Goal: Task Accomplishment & Management: Complete application form

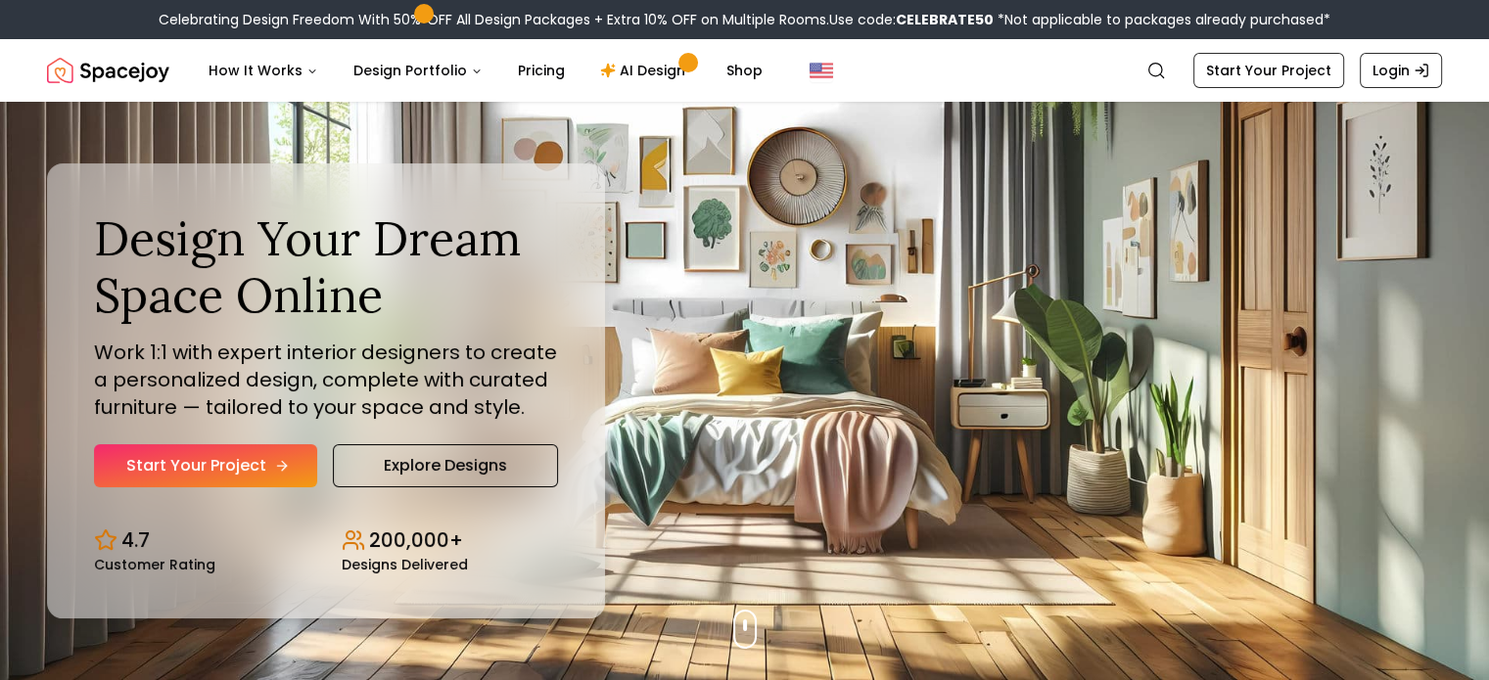
click at [250, 463] on link "Start Your Project" at bounding box center [205, 465] width 223 height 43
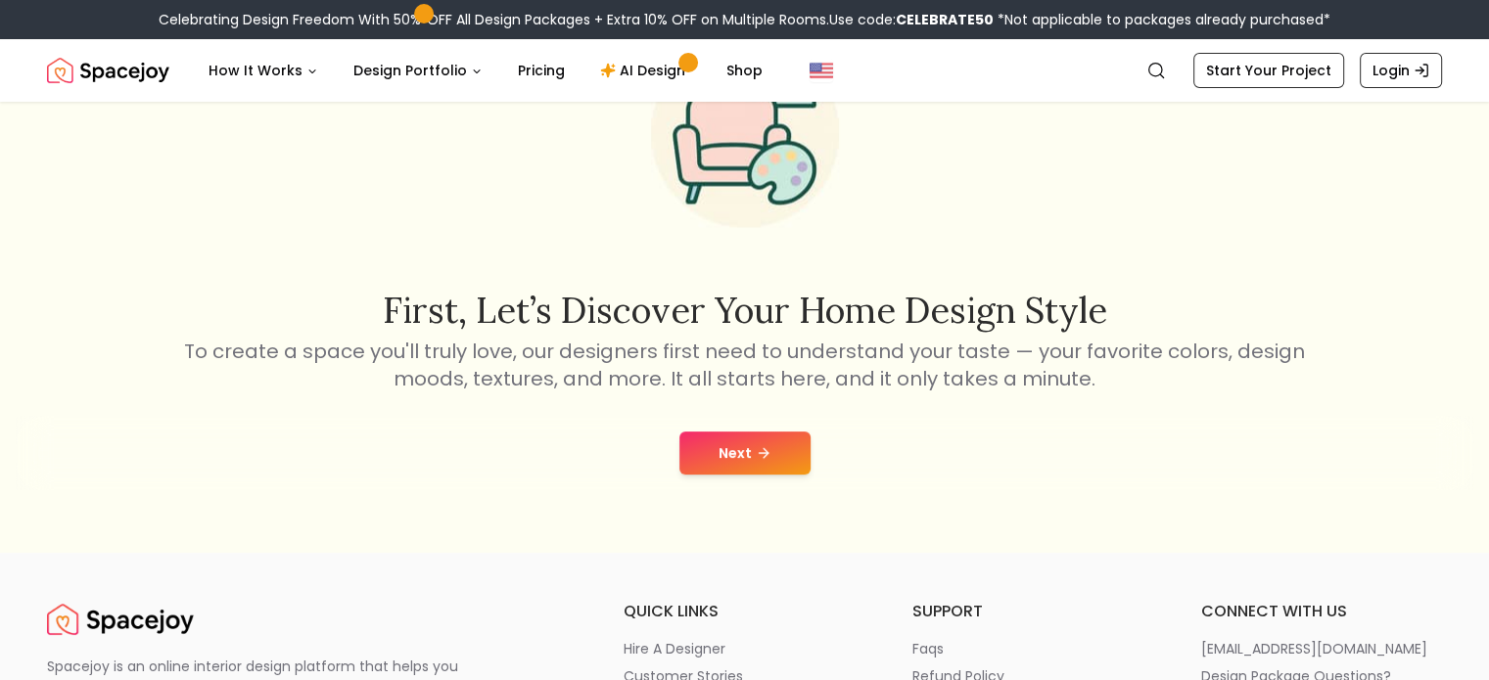
scroll to position [157, 0]
click at [756, 461] on button "Next" at bounding box center [744, 452] width 131 height 43
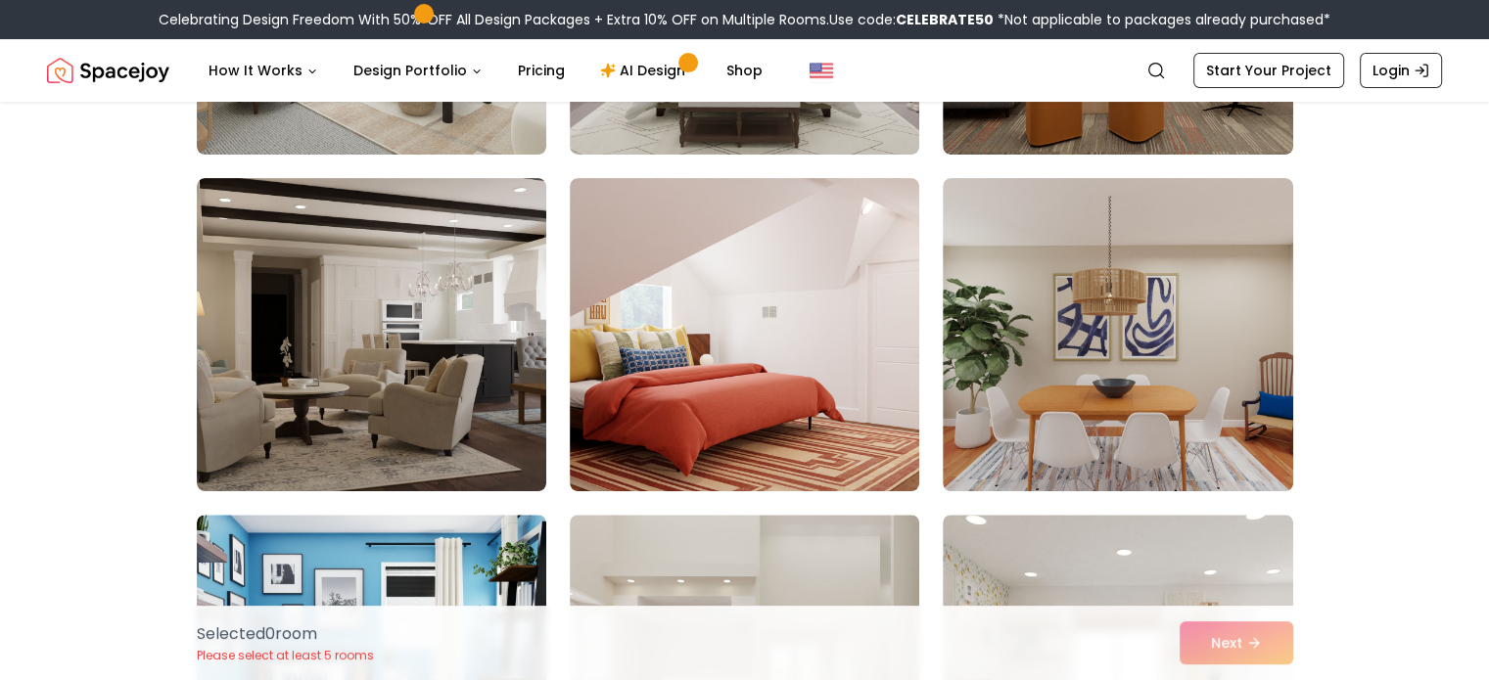
scroll to position [458, 0]
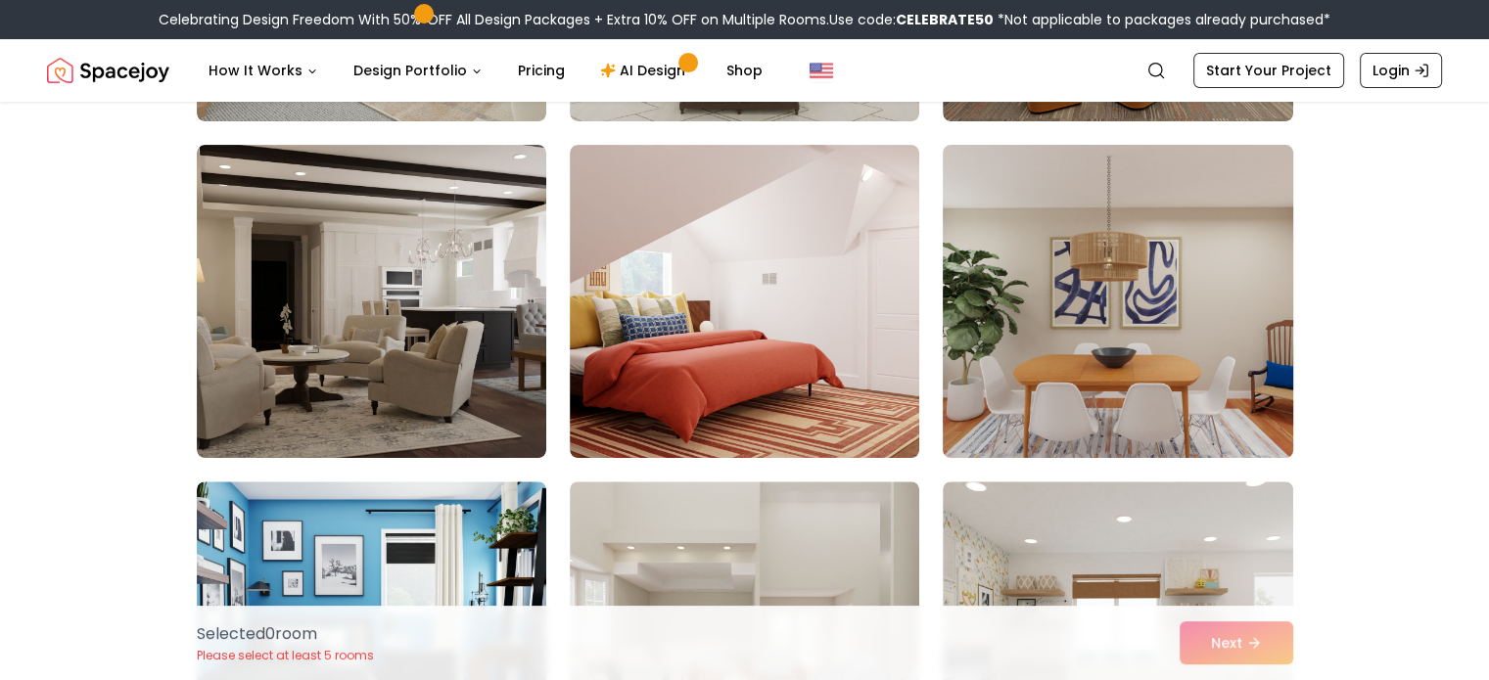
click at [1018, 249] on img at bounding box center [1117, 301] width 367 height 329
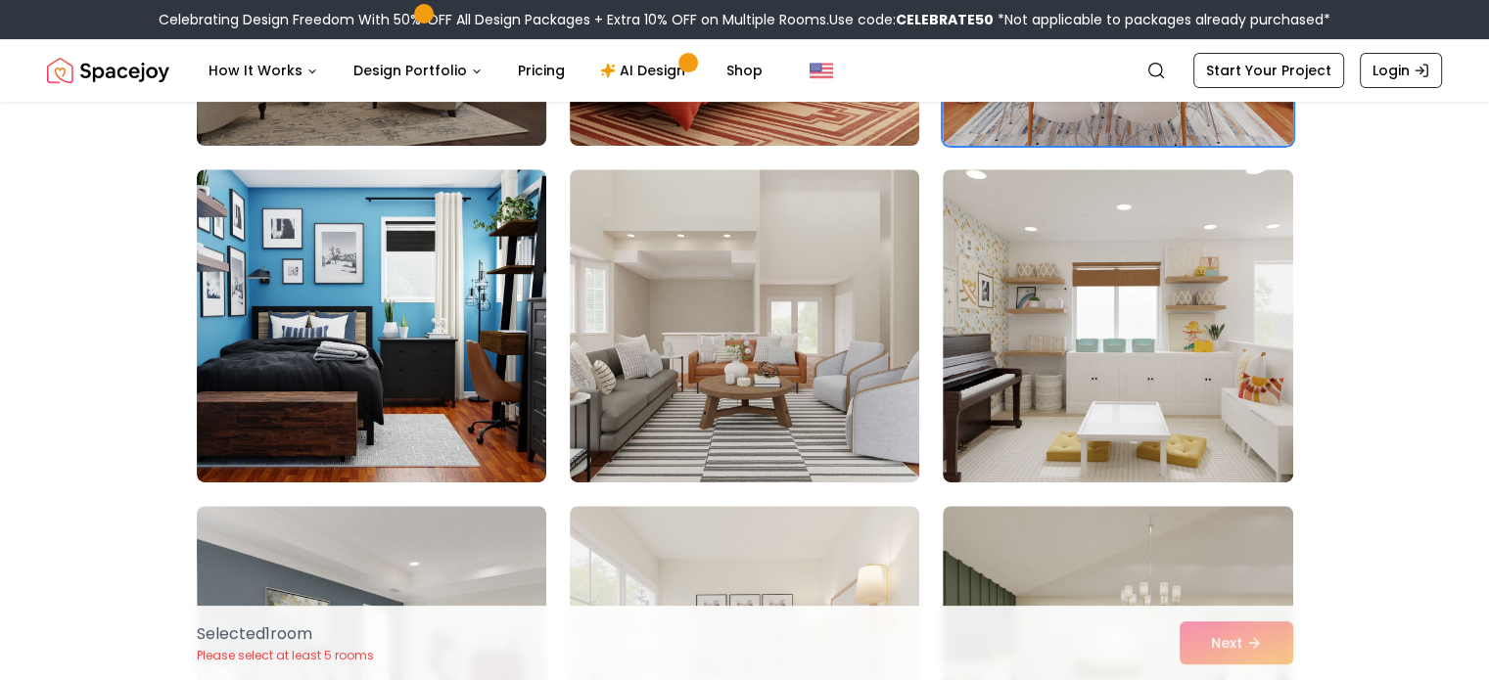
scroll to position [775, 0]
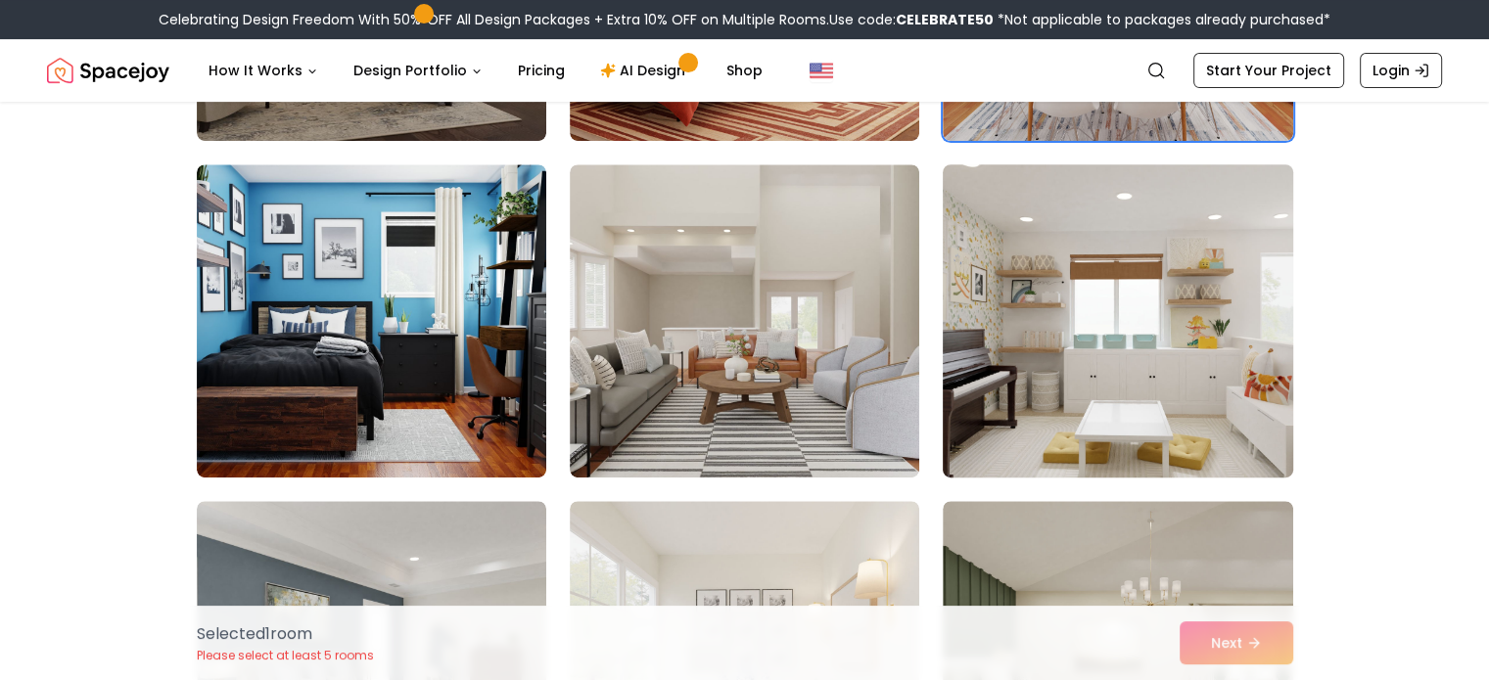
click at [993, 332] on img at bounding box center [1117, 321] width 367 height 329
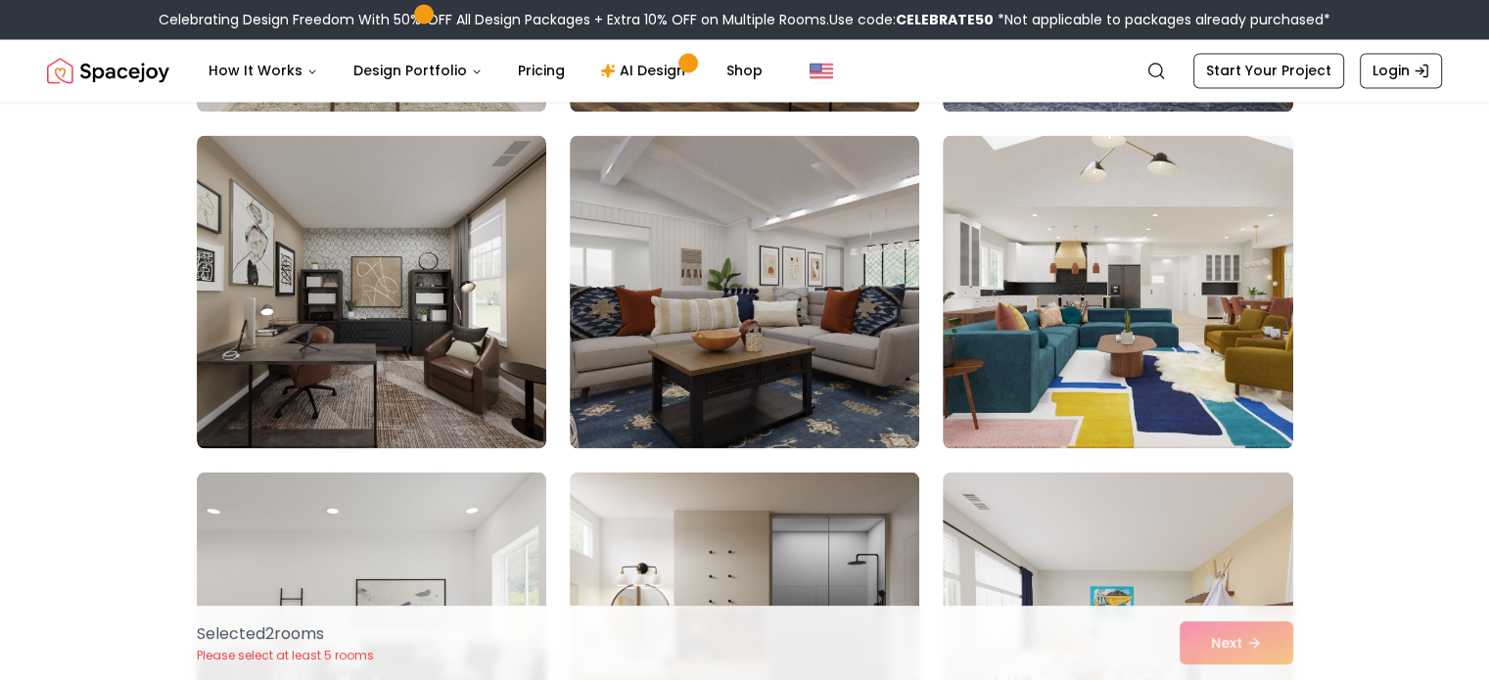
scroll to position [3572, 0]
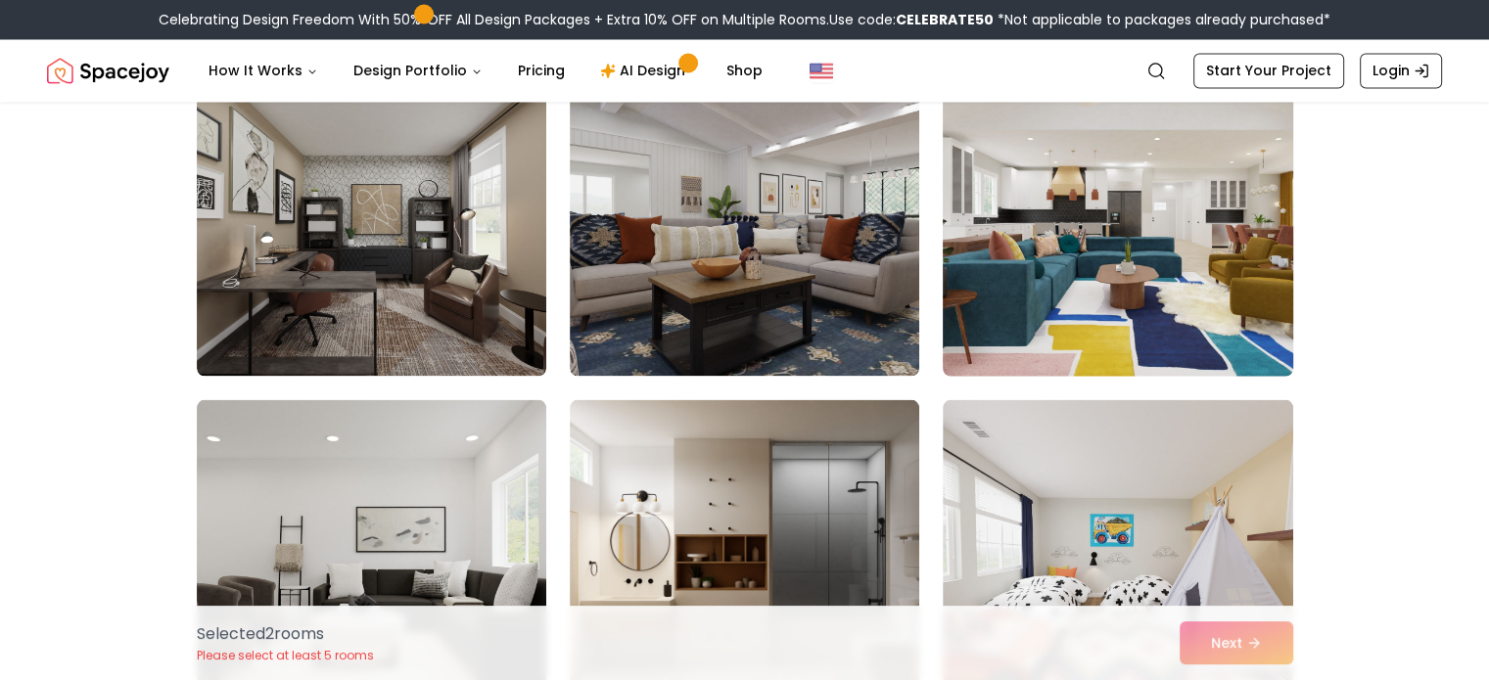
click at [1044, 327] on img at bounding box center [1117, 219] width 367 height 329
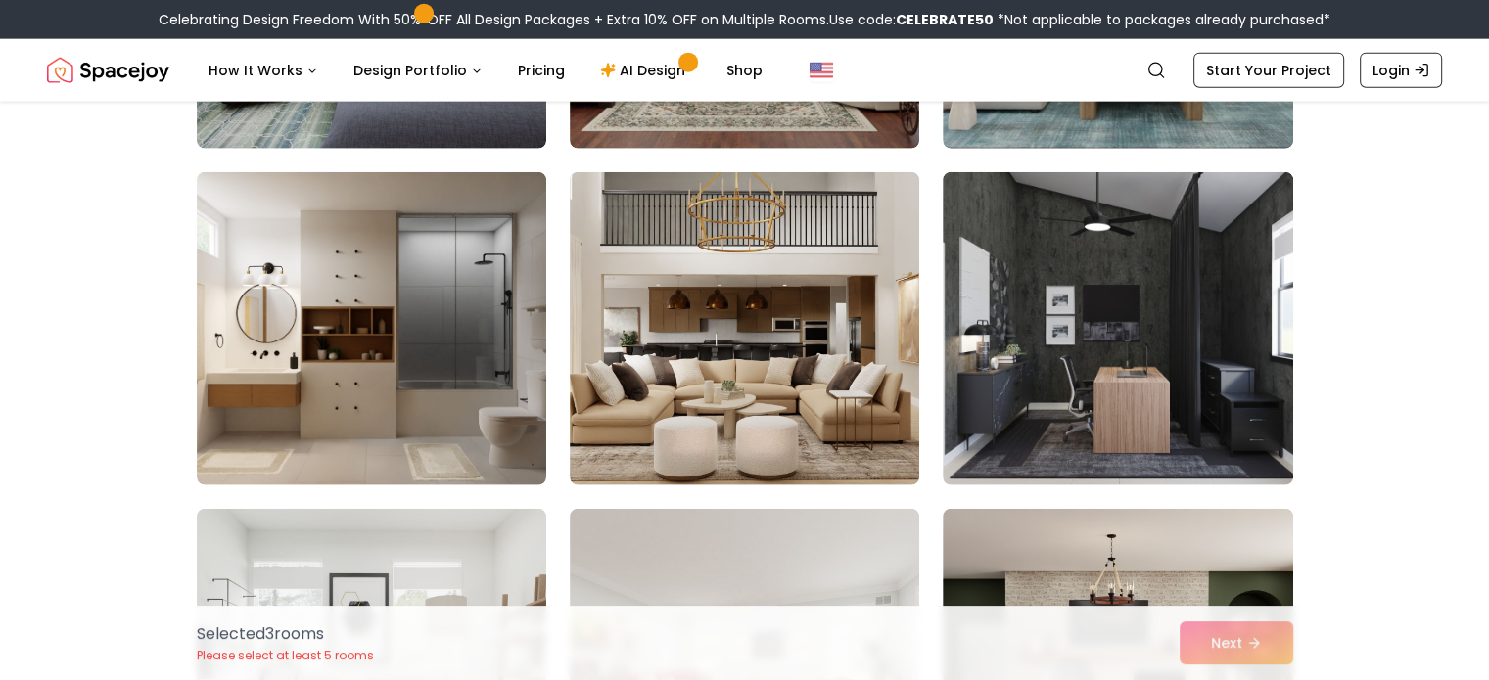
scroll to position [5216, 0]
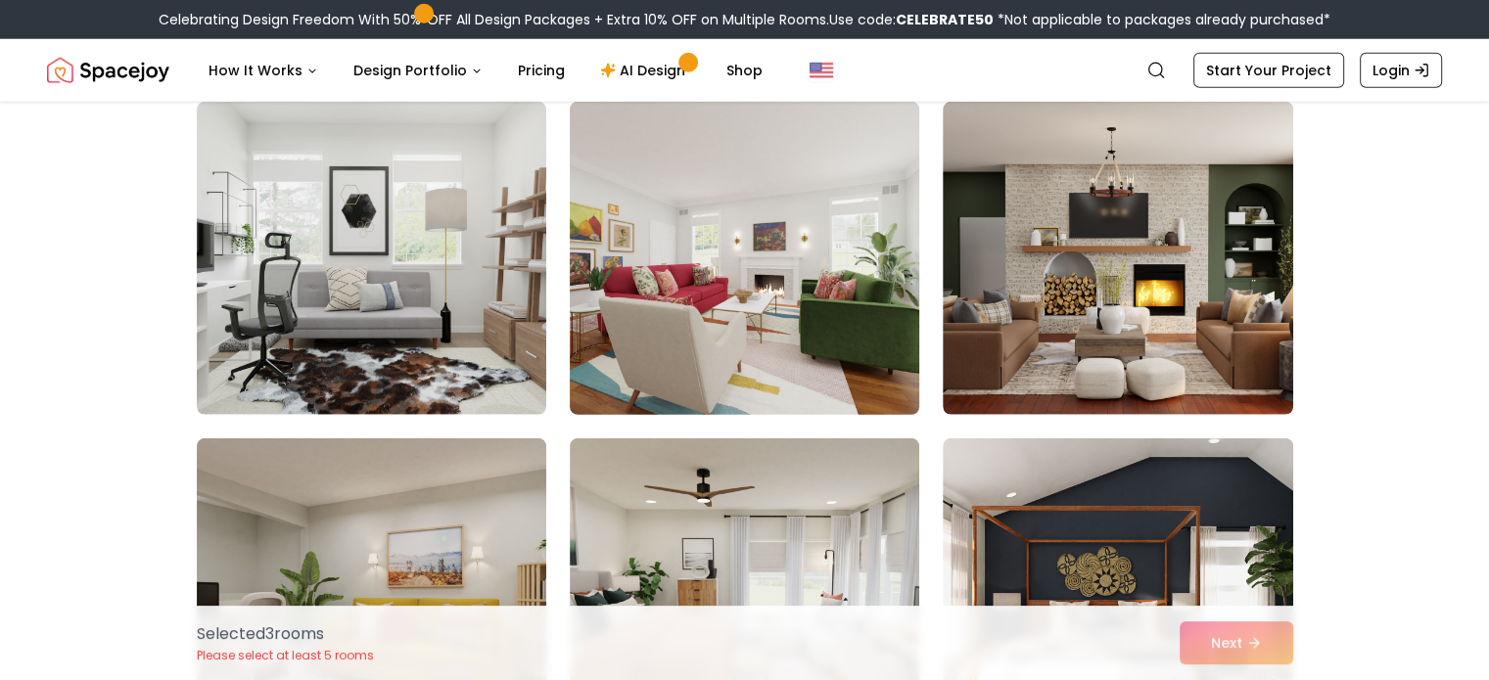
click at [756, 323] on img at bounding box center [744, 258] width 367 height 329
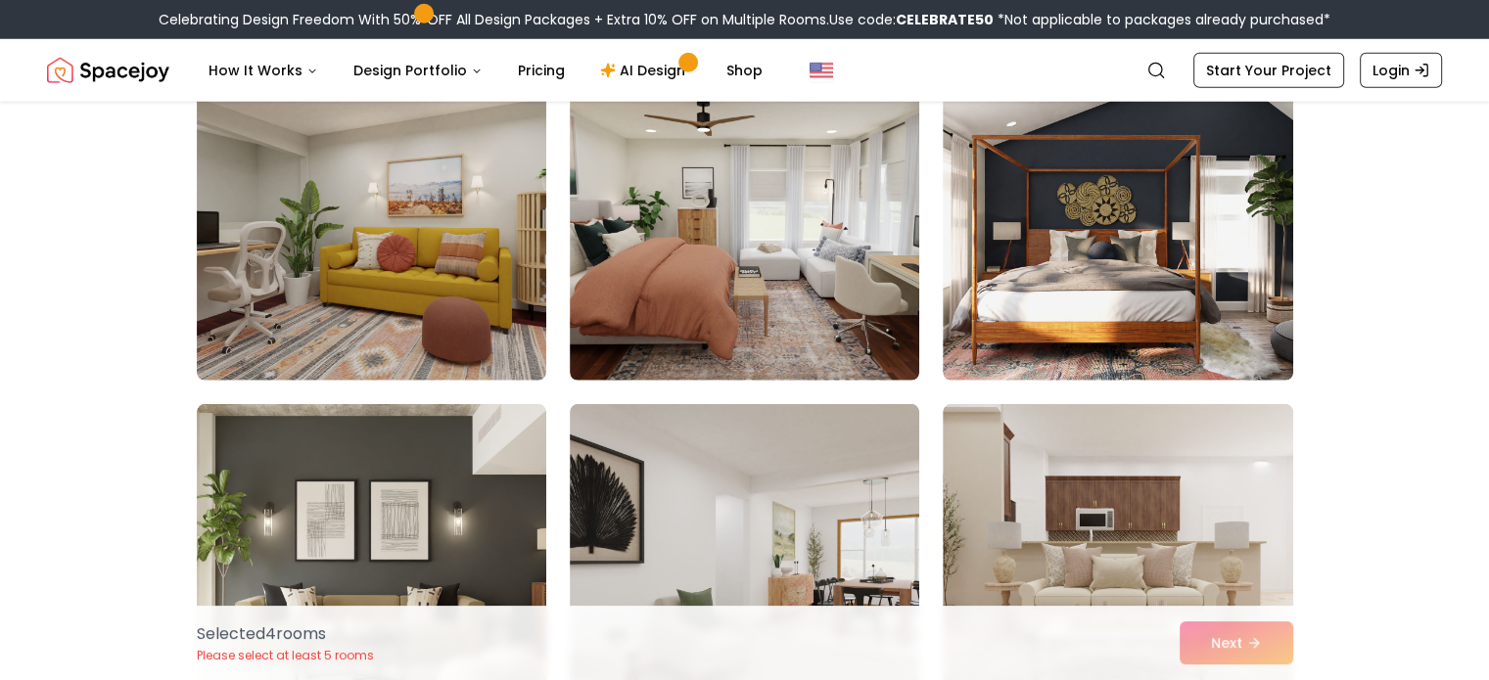
scroll to position [5588, 0]
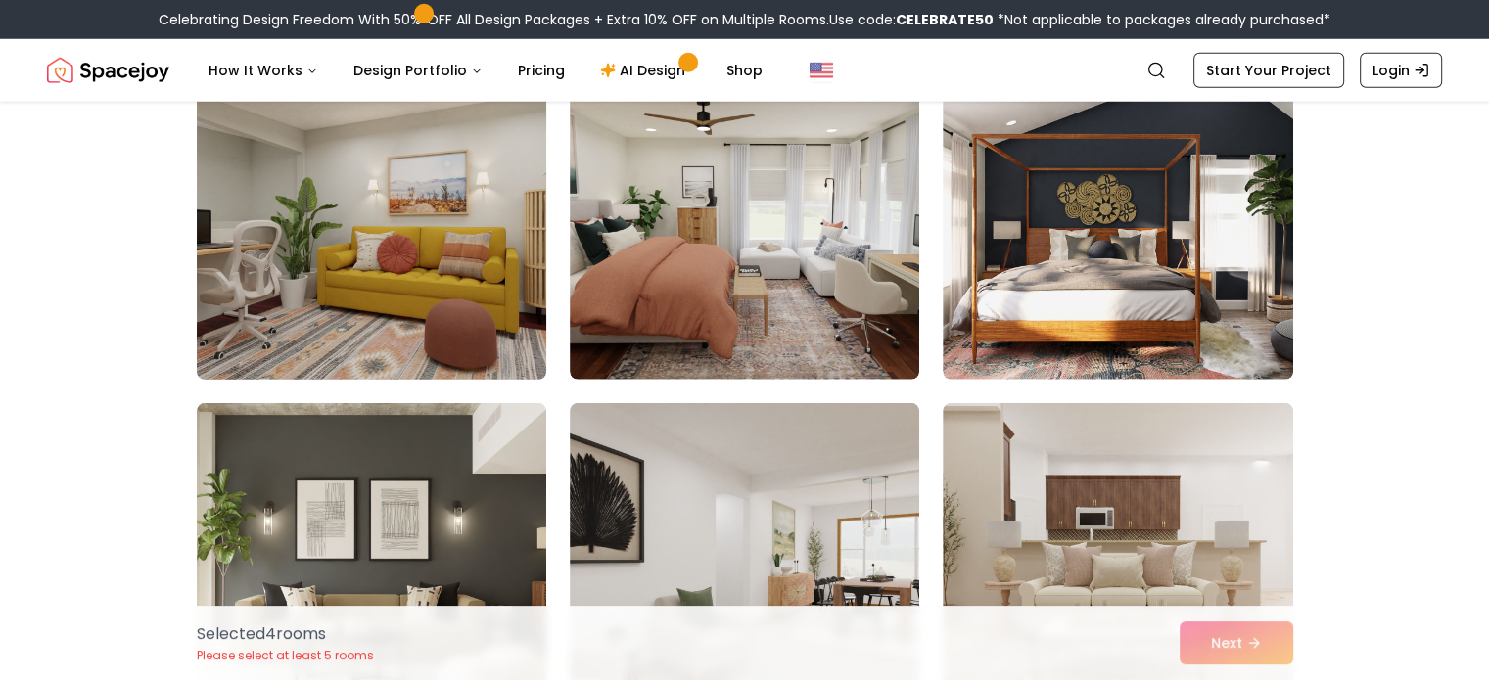
click at [428, 235] on img at bounding box center [371, 223] width 367 height 329
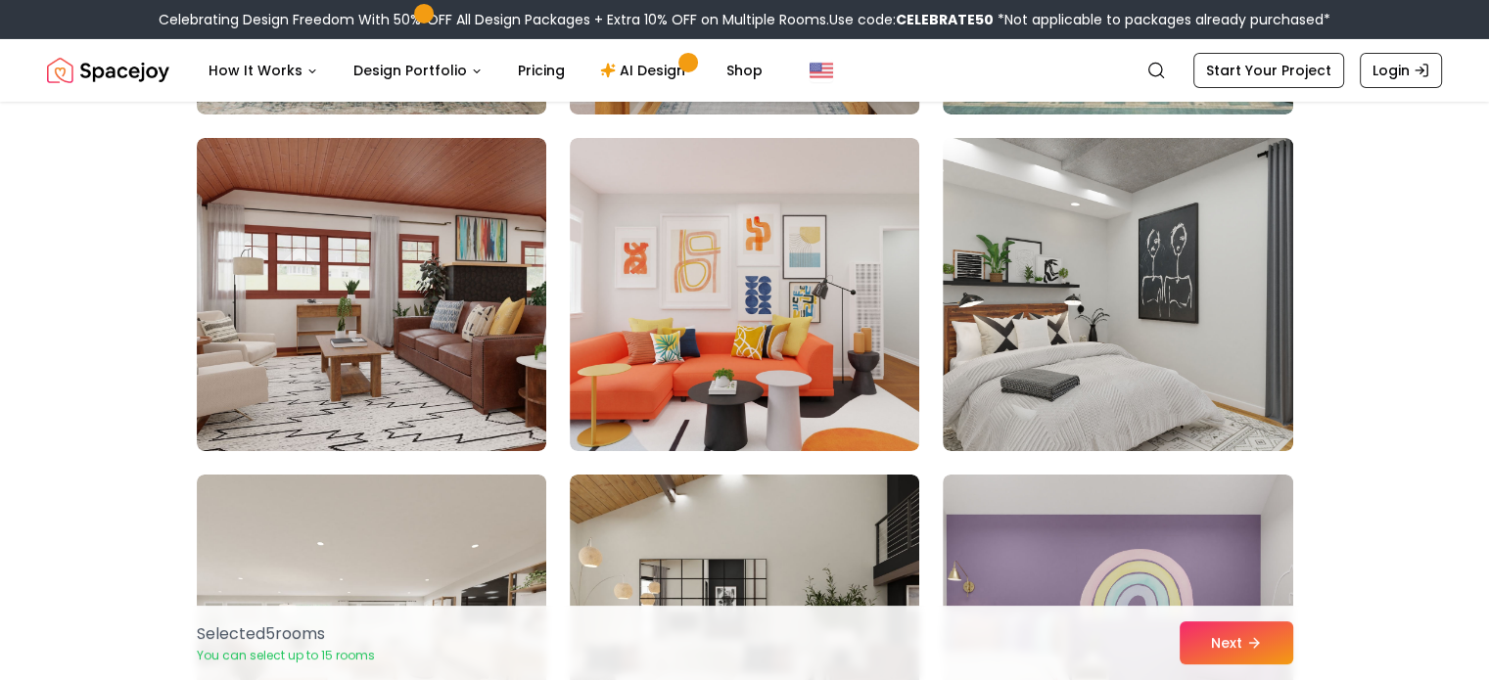
scroll to position [6872, 0]
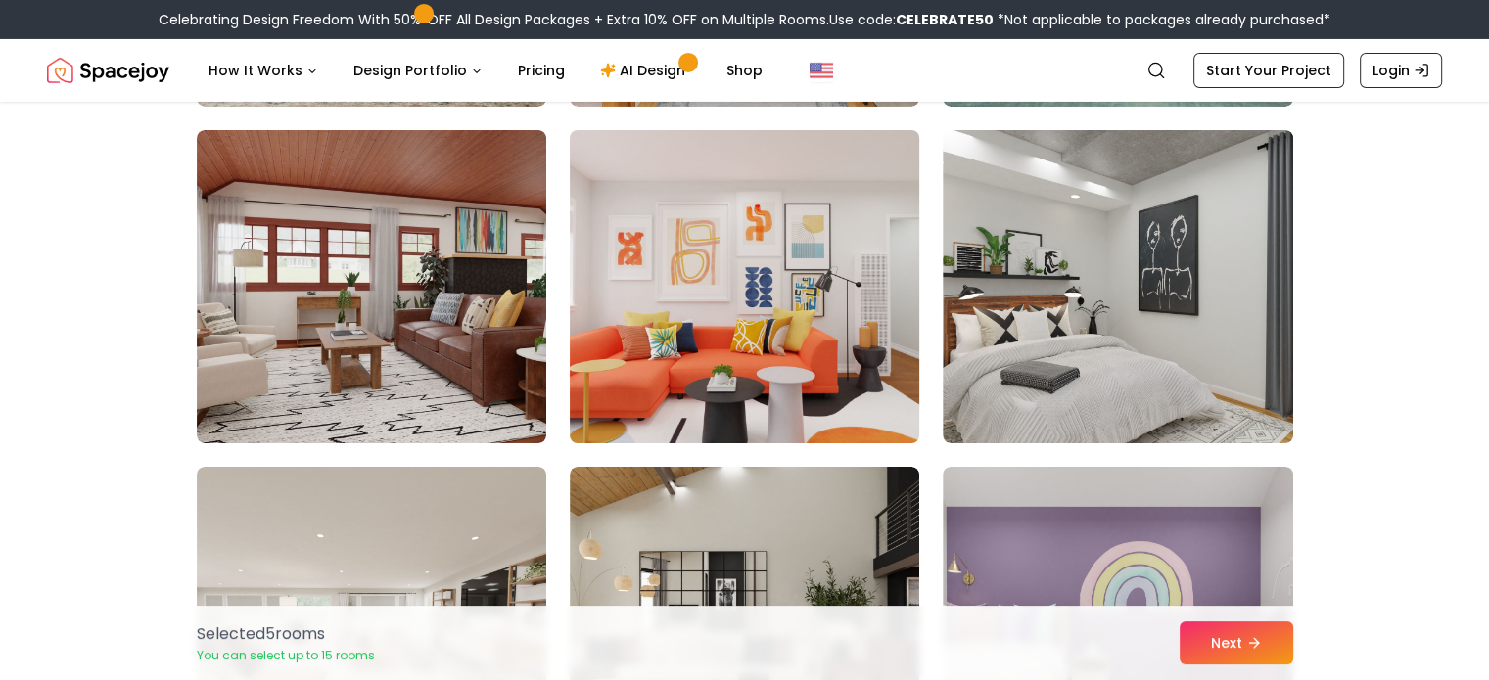
click at [771, 319] on img at bounding box center [744, 286] width 367 height 329
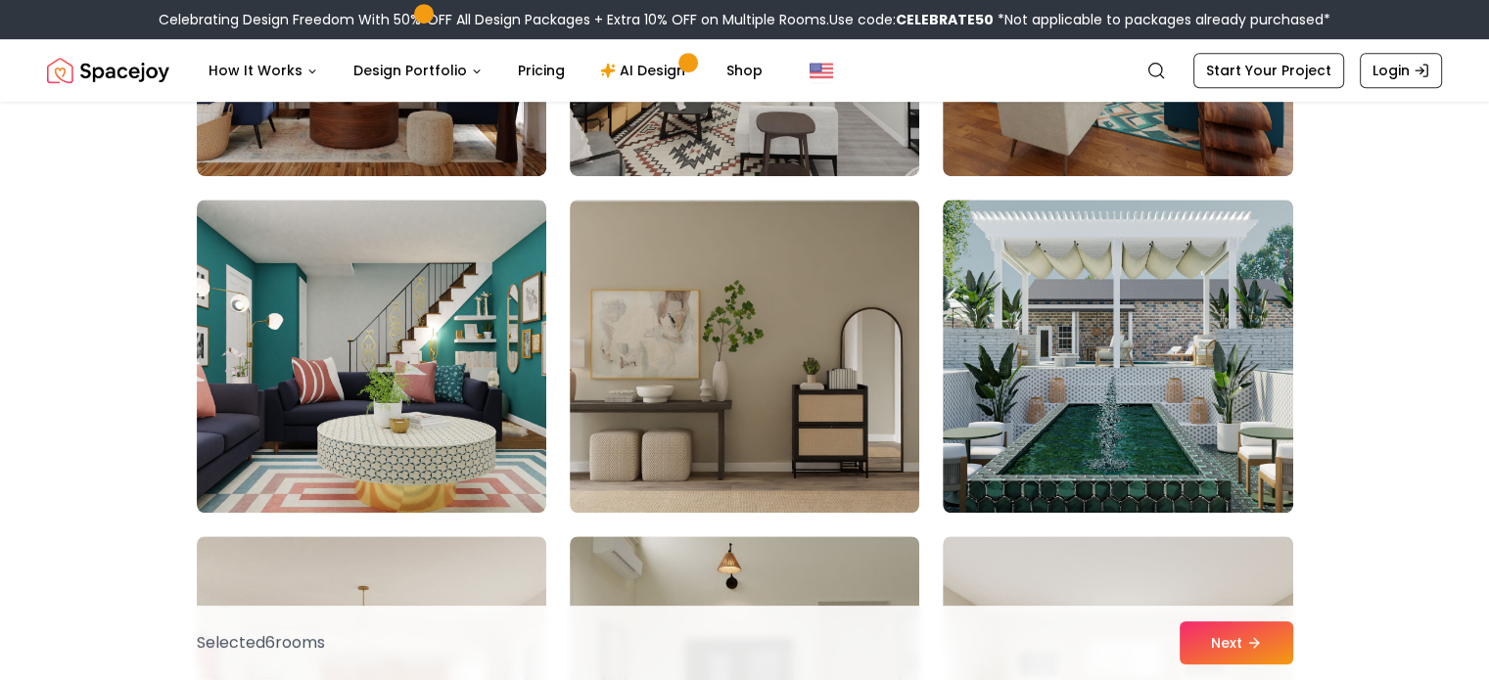
scroll to position [8847, 0]
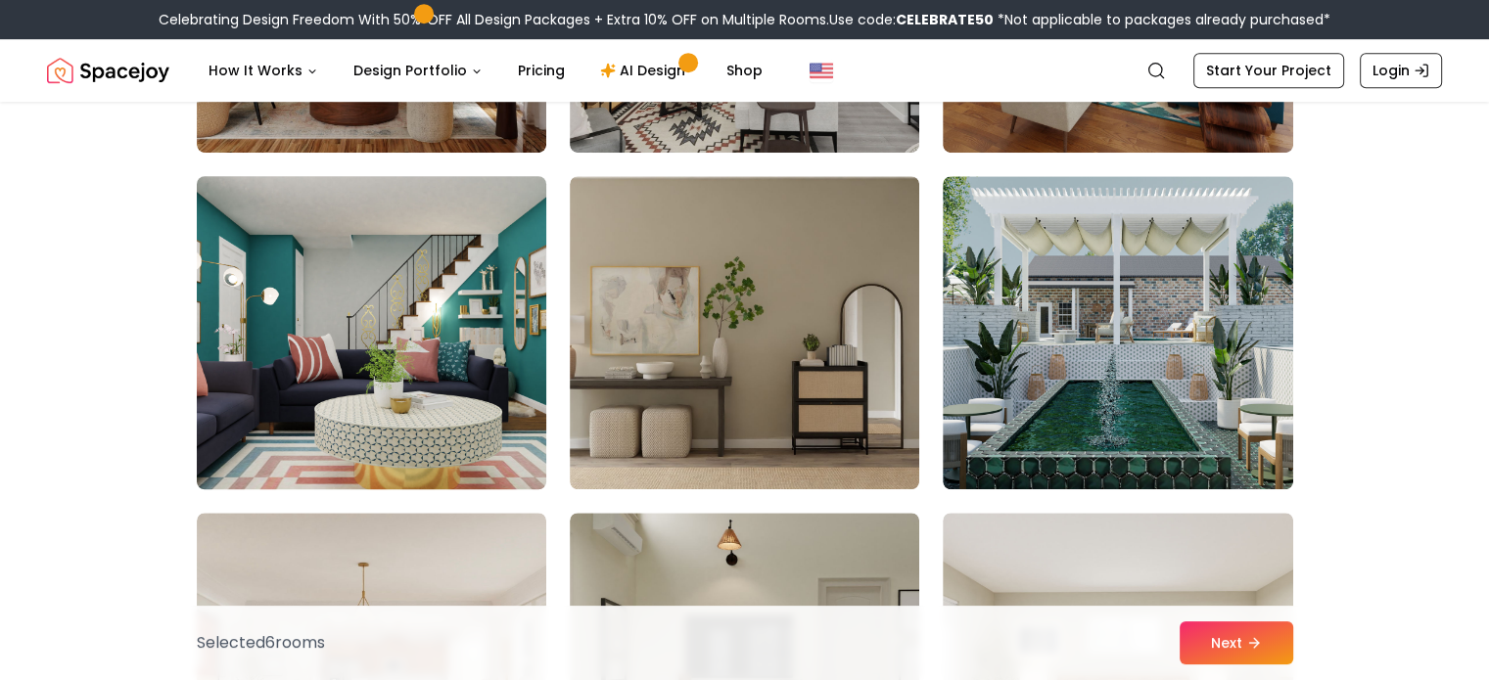
click at [350, 464] on img at bounding box center [371, 332] width 367 height 329
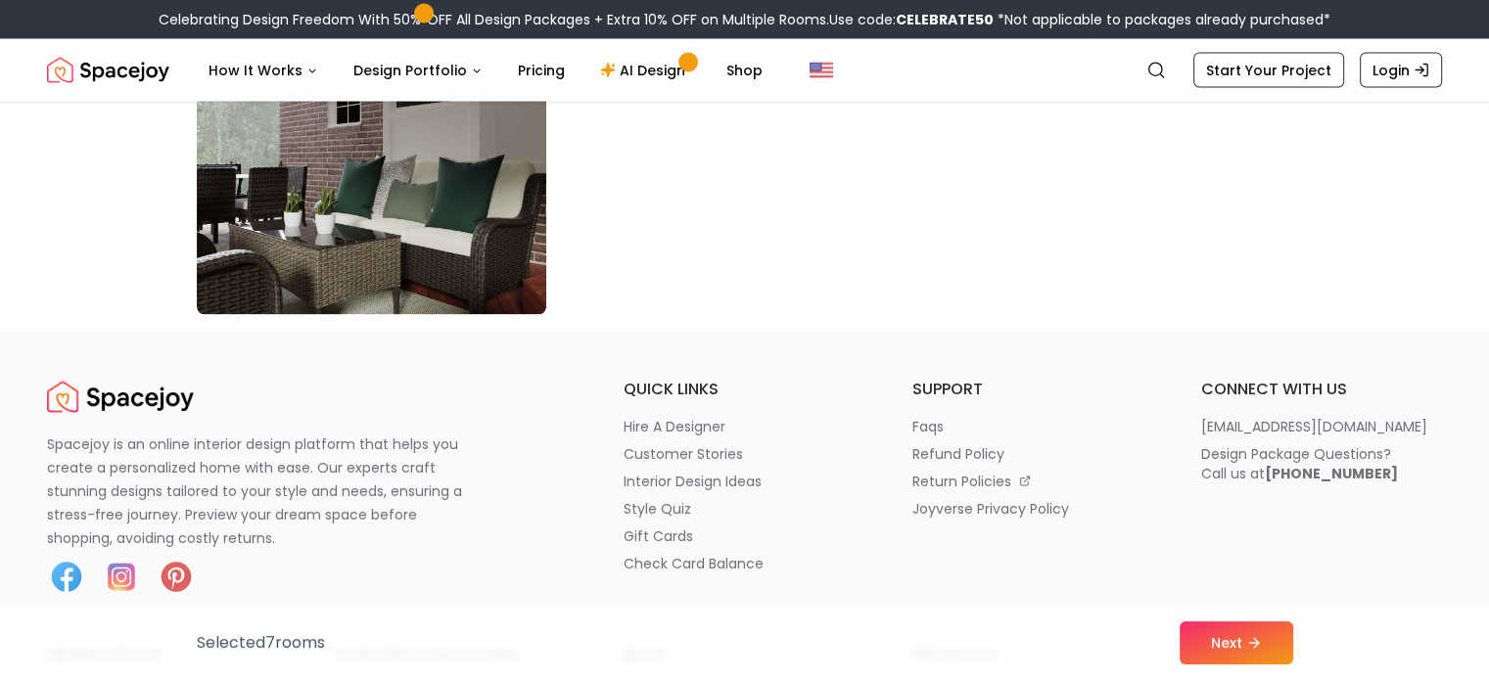
scroll to position [11380, 0]
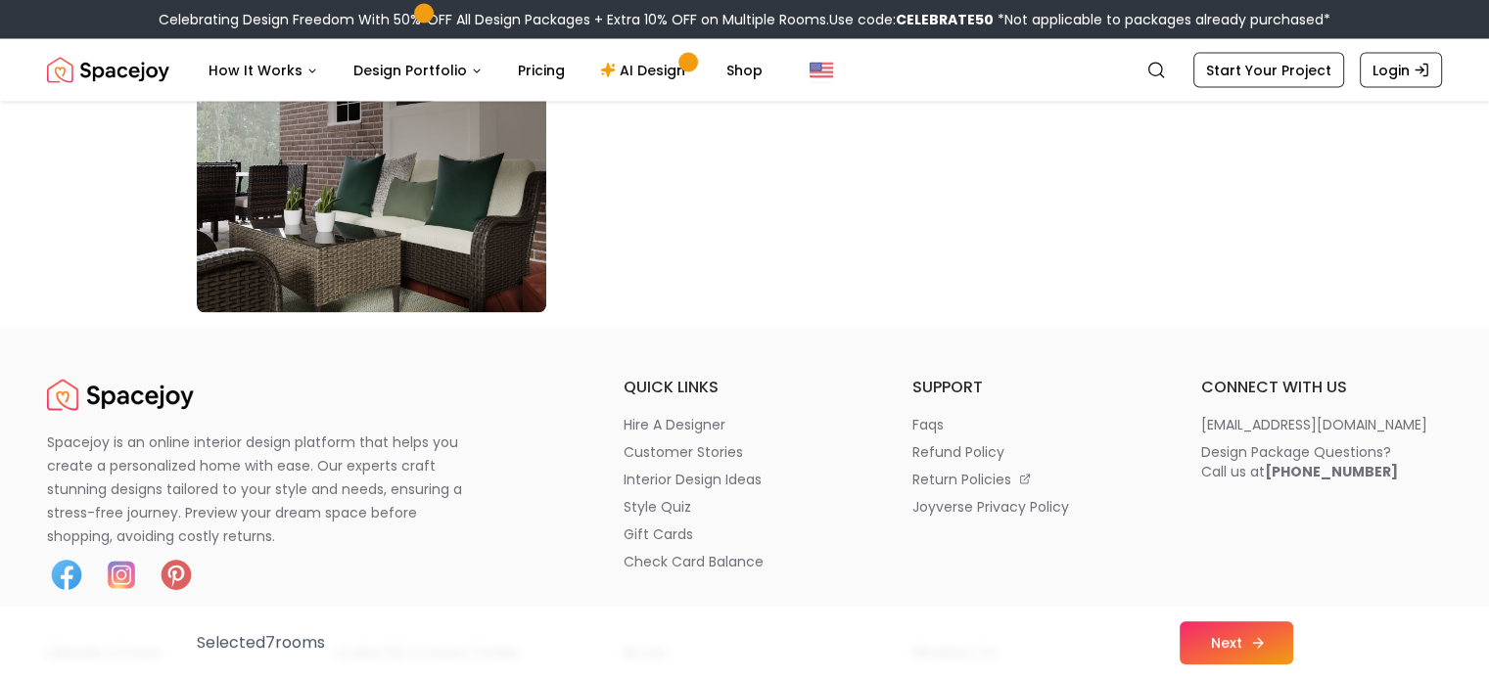
click at [1227, 637] on button "Next" at bounding box center [1237, 643] width 114 height 43
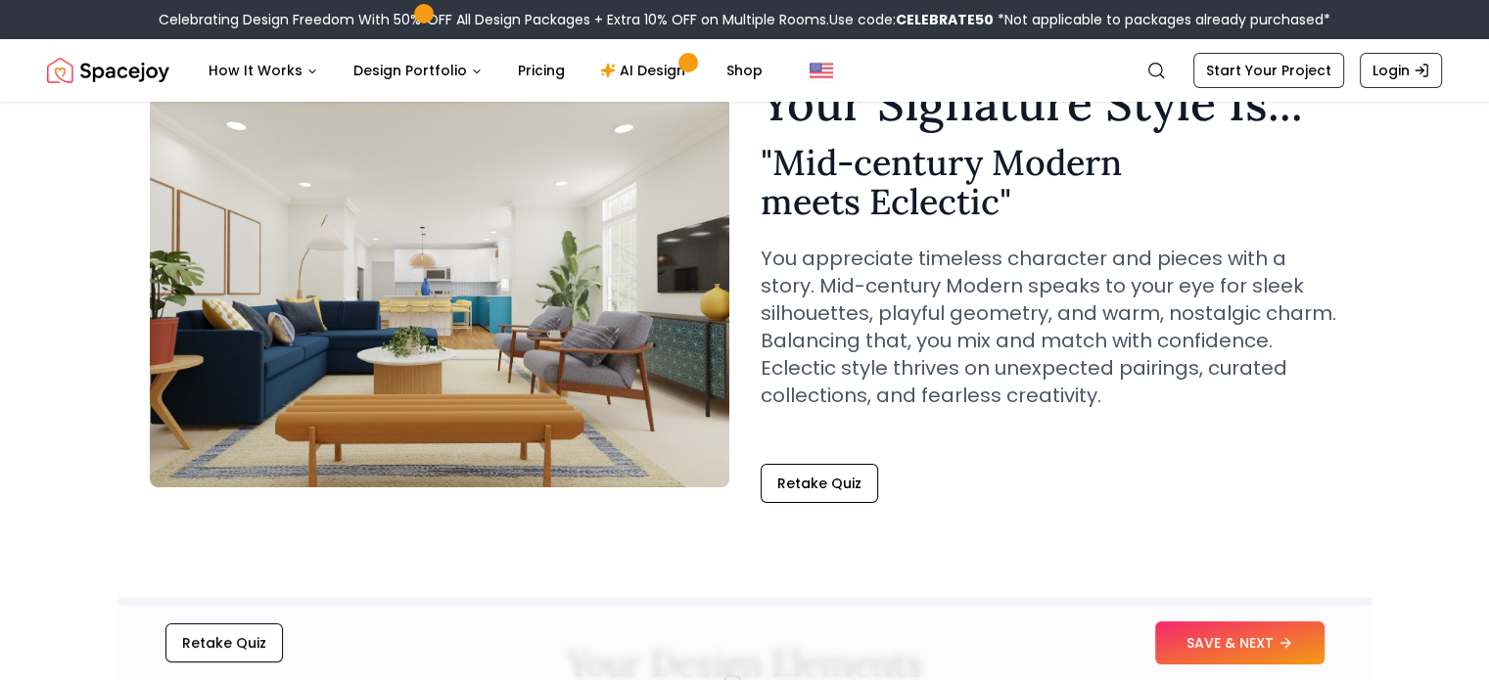
scroll to position [110, 0]
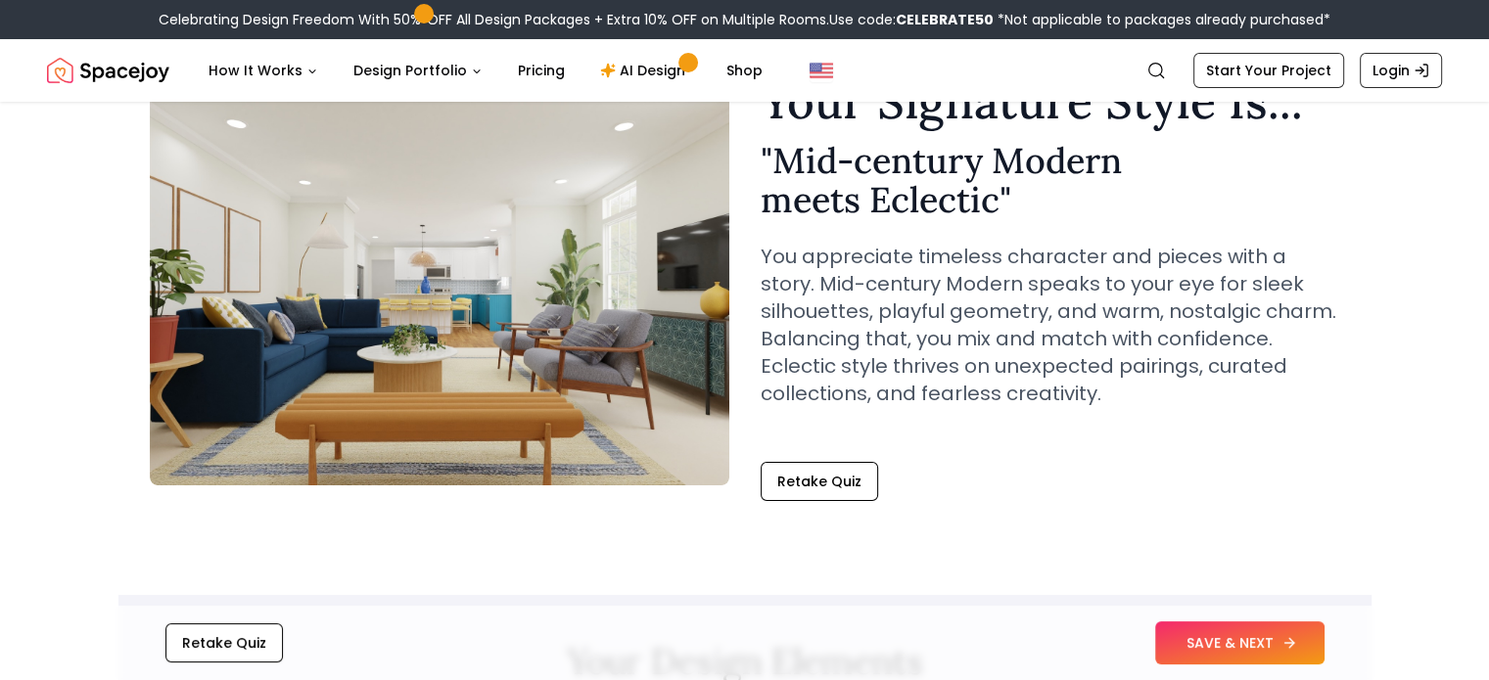
click at [1214, 631] on button "SAVE & NEXT" at bounding box center [1239, 643] width 169 height 43
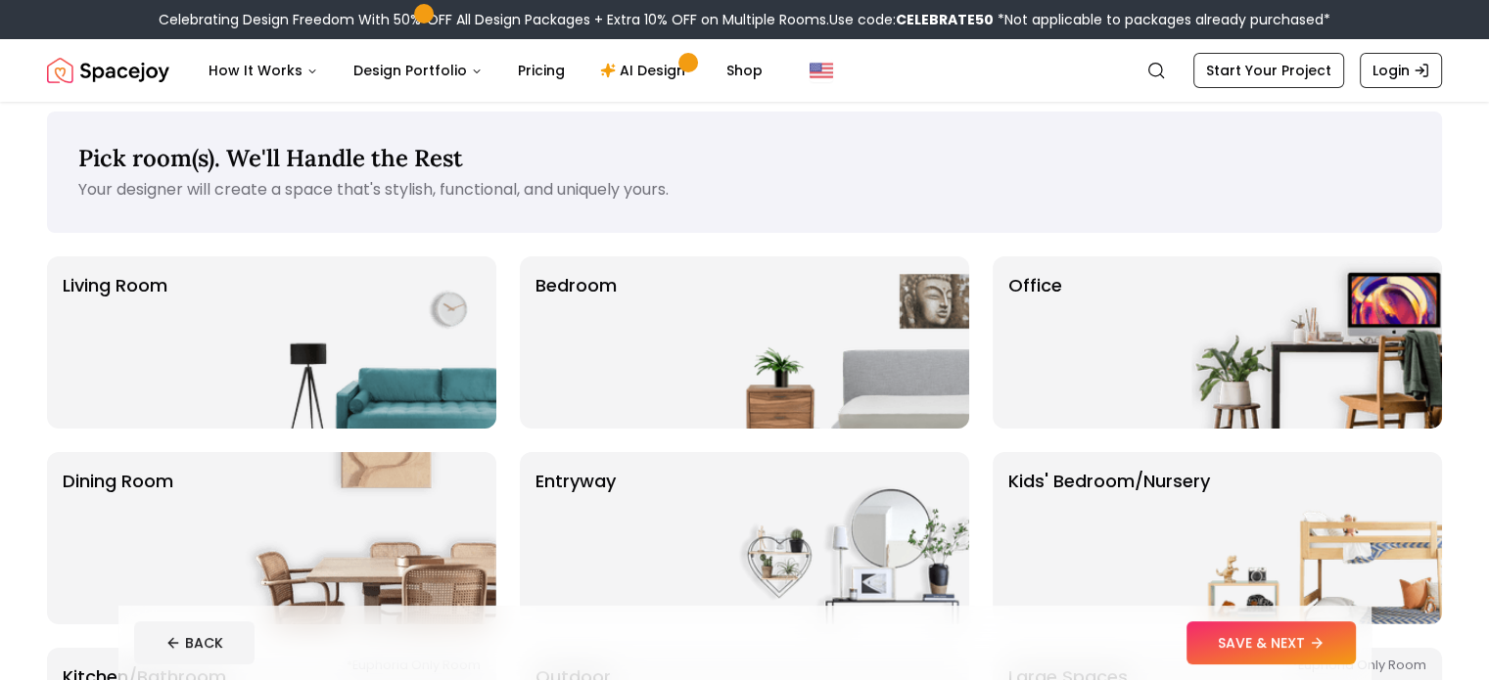
scroll to position [3, 0]
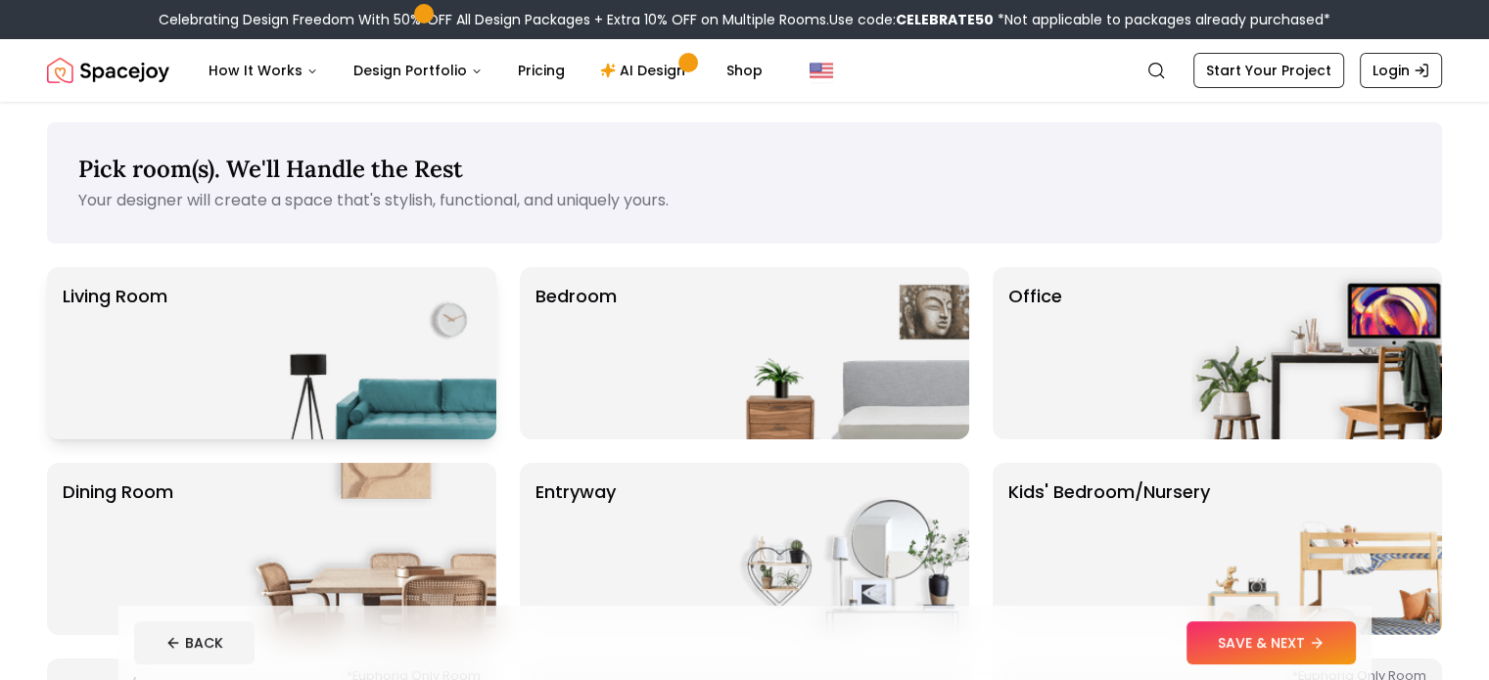
click at [438, 402] on img at bounding box center [371, 353] width 251 height 172
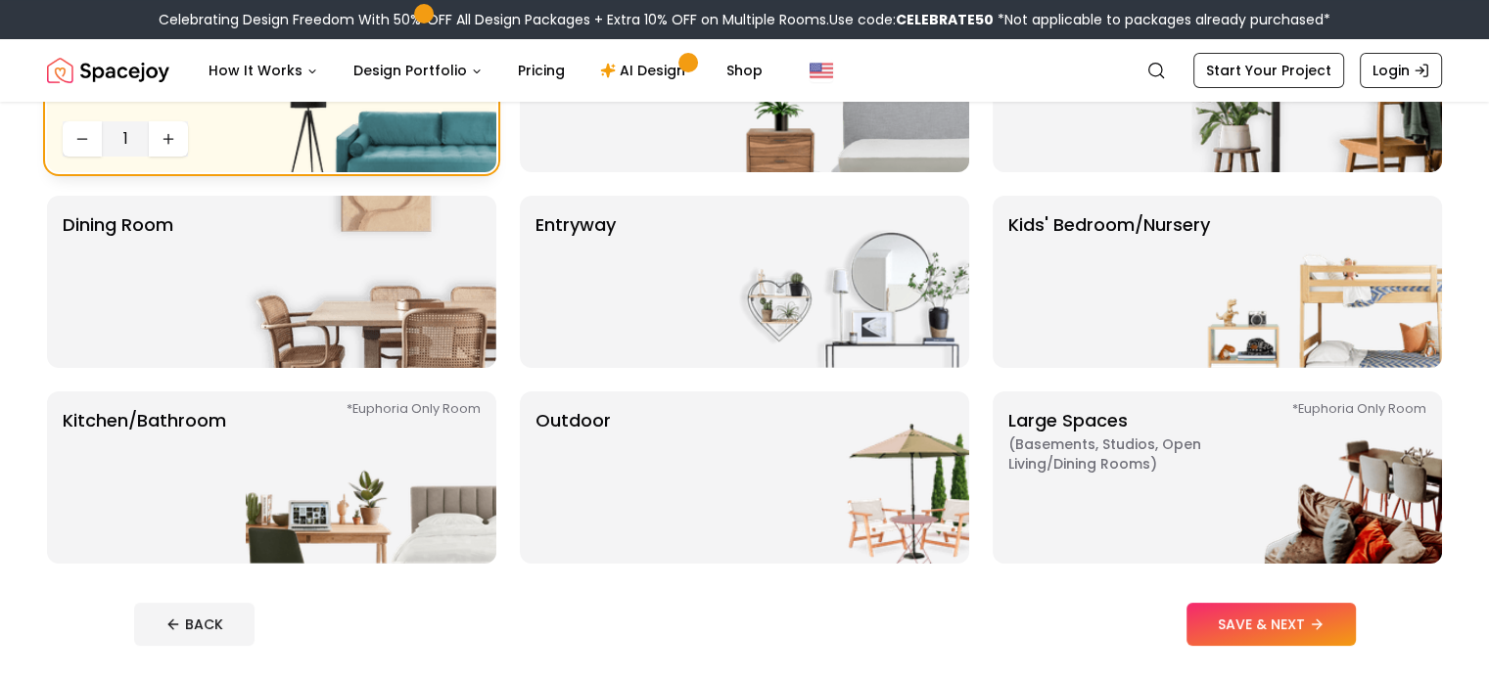
scroll to position [285, 0]
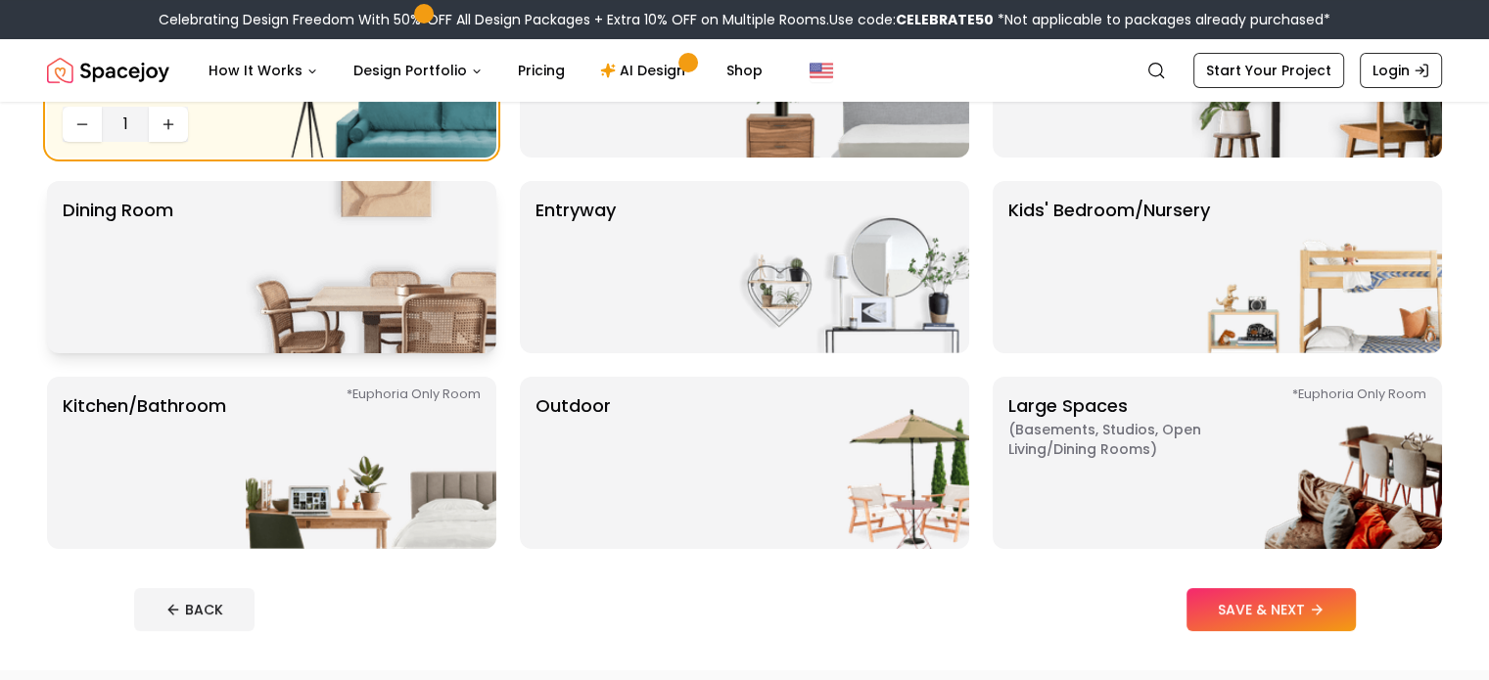
click at [438, 293] on img at bounding box center [371, 267] width 251 height 172
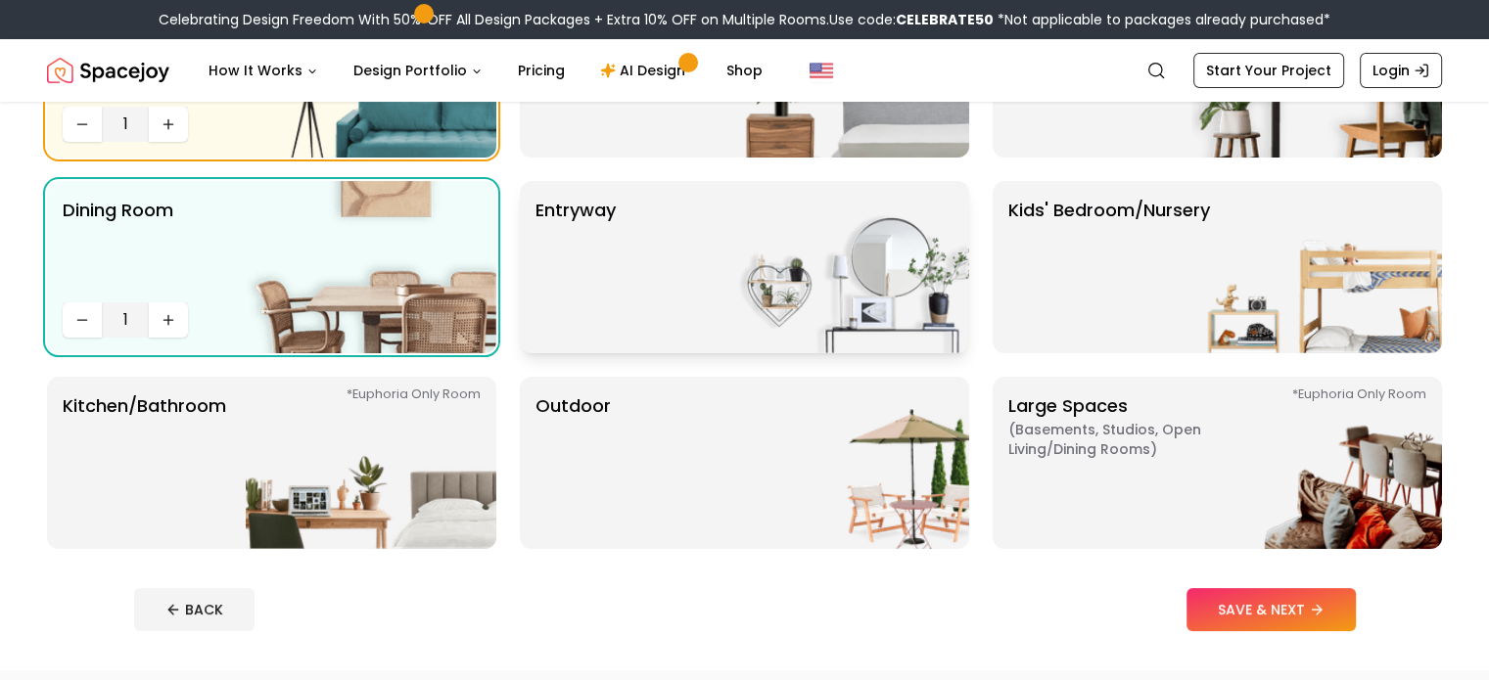
click at [669, 297] on div "entryway" at bounding box center [744, 267] width 449 height 172
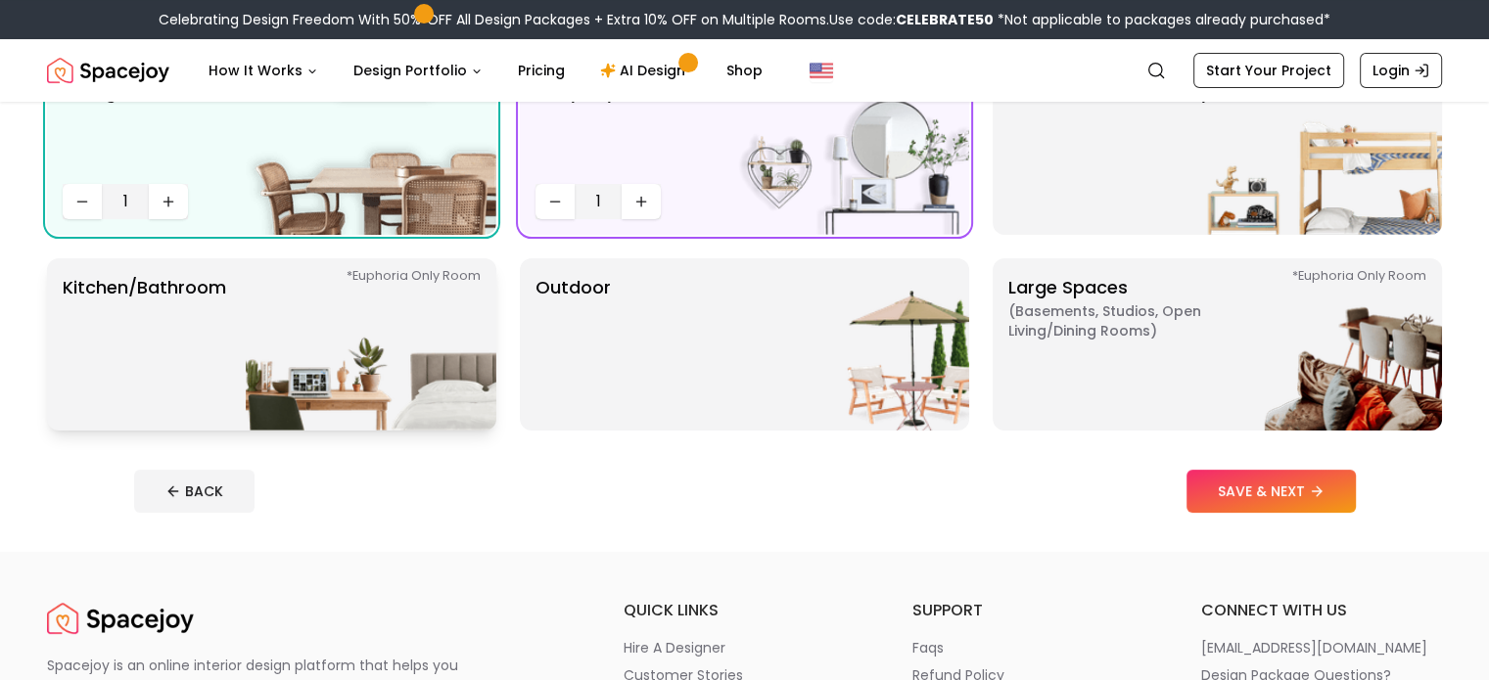
scroll to position [405, 0]
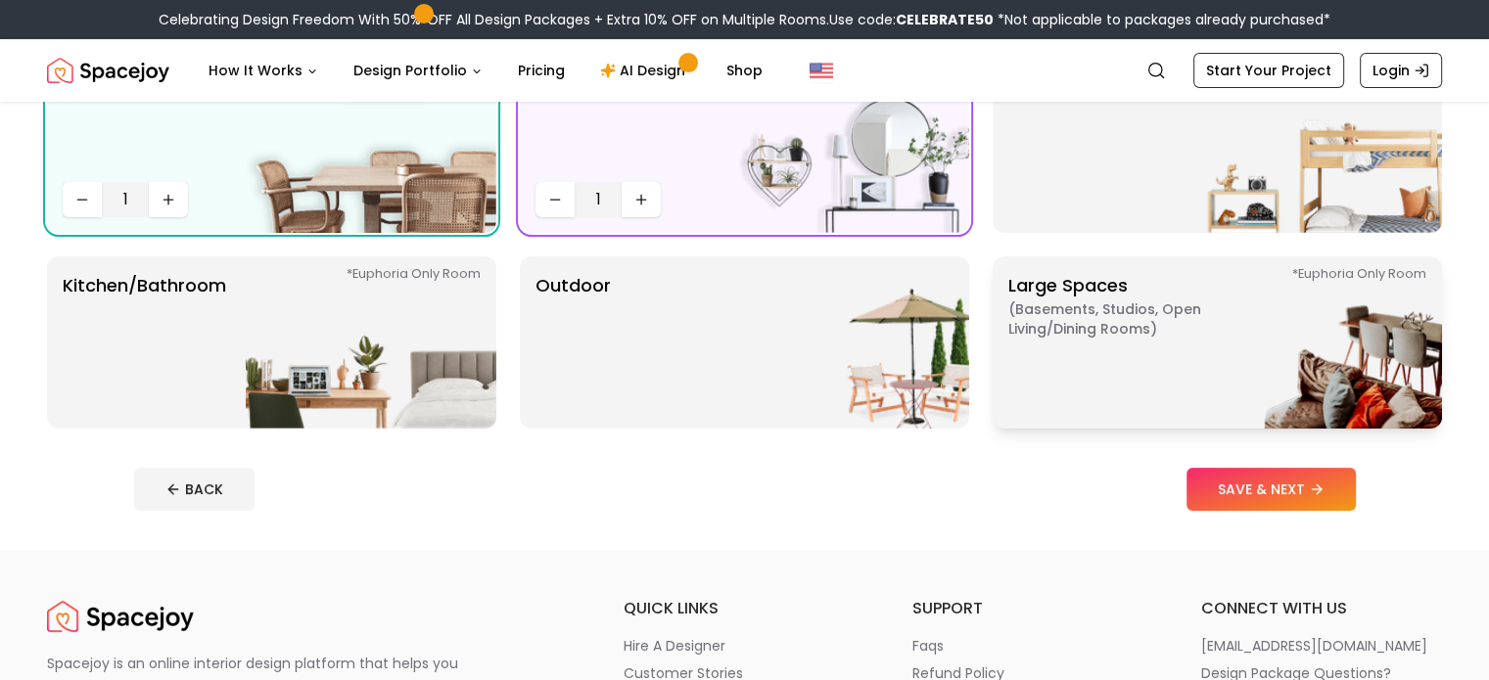
click at [1131, 337] on span "( Basements, Studios, Open living/dining rooms )" at bounding box center [1130, 319] width 245 height 39
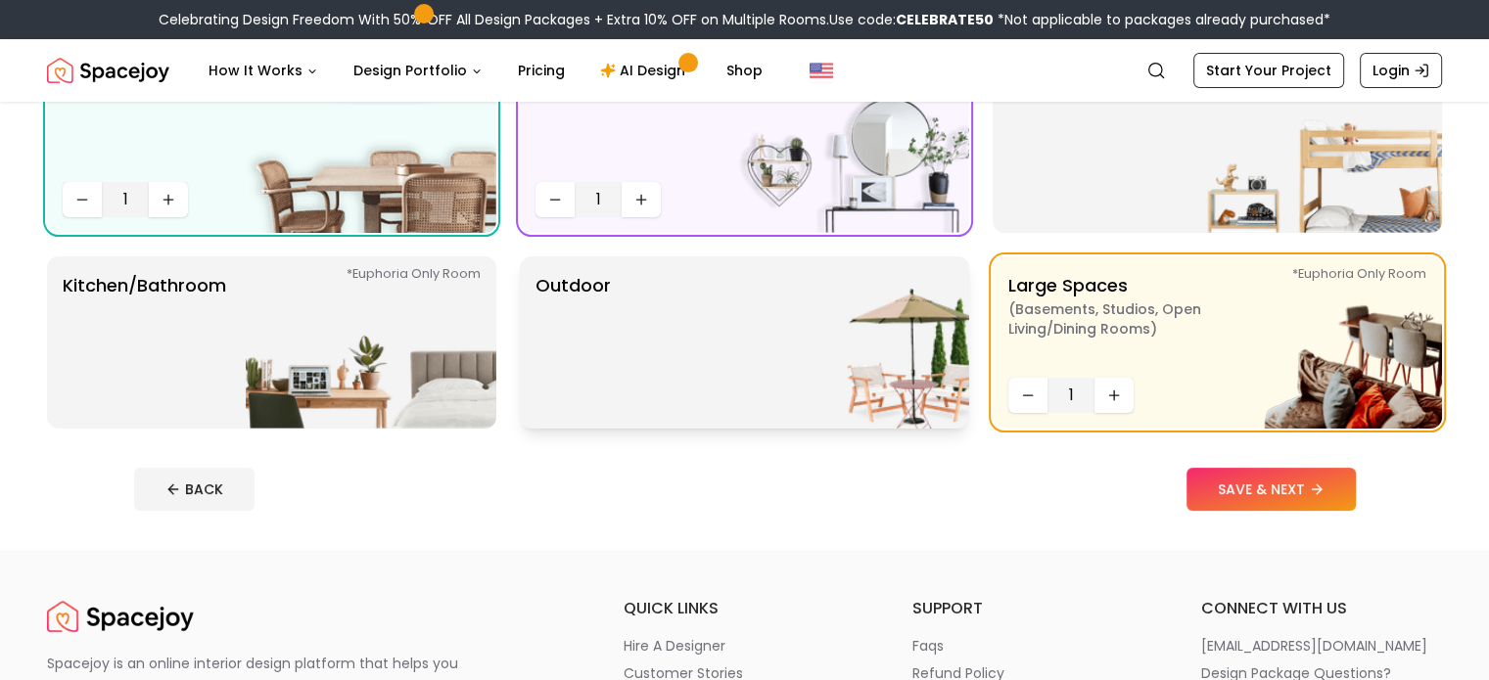
scroll to position [645, 0]
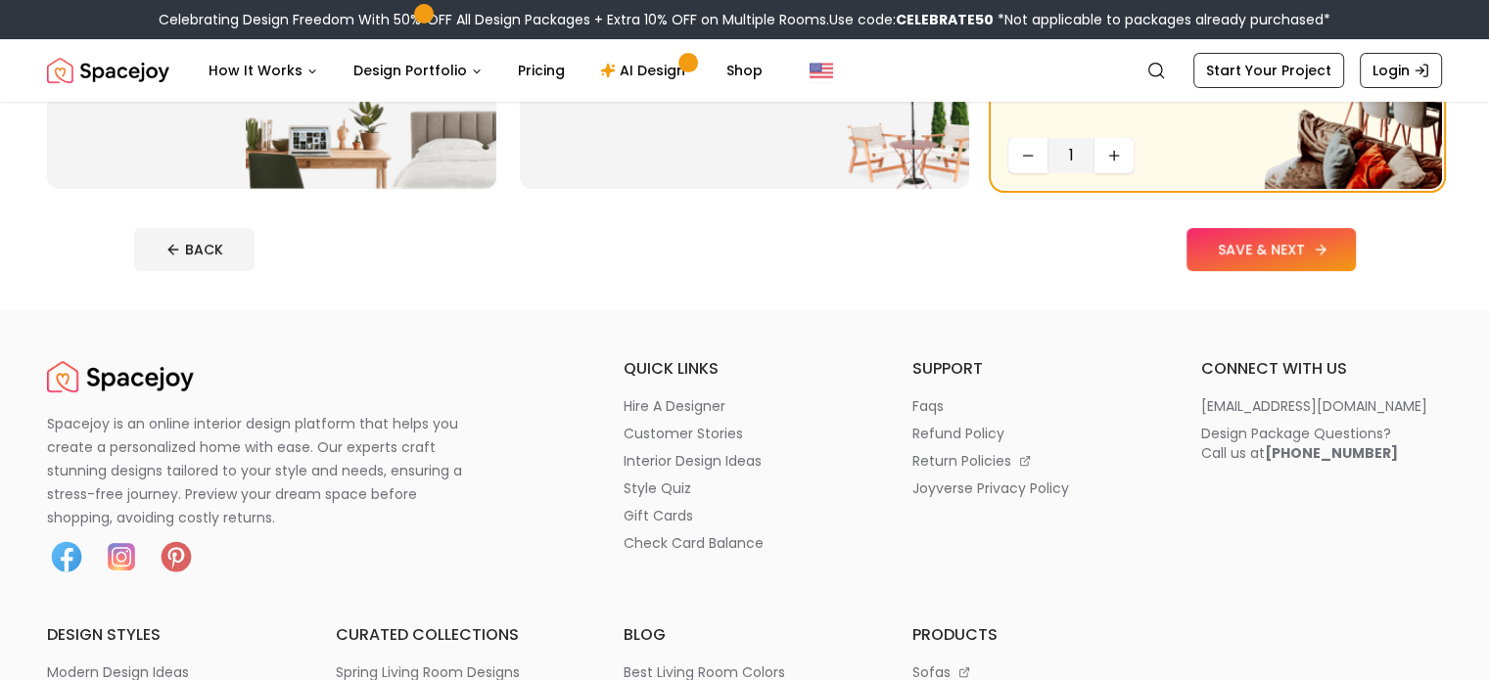
click at [1324, 246] on button "SAVE & NEXT" at bounding box center [1271, 249] width 169 height 43
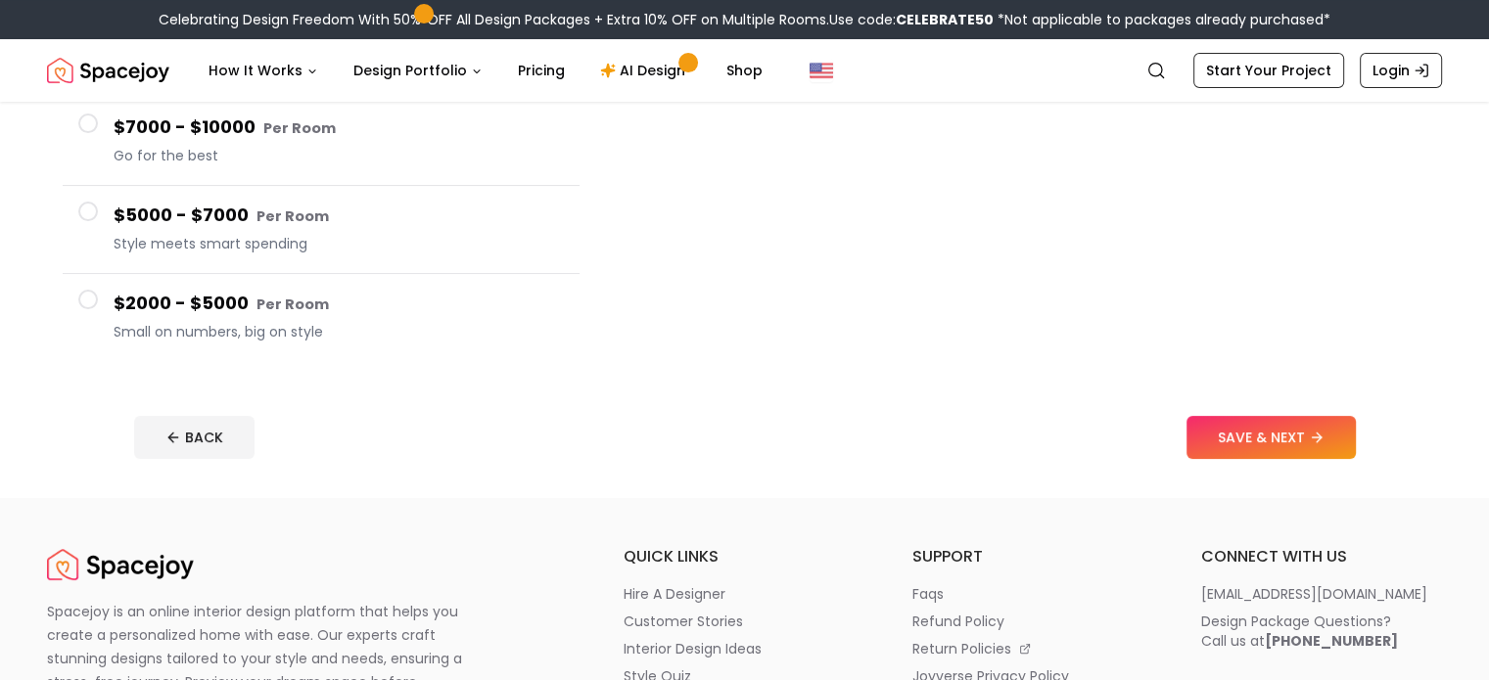
scroll to position [387, 0]
click at [248, 329] on span "Small on numbers, big on style" at bounding box center [339, 333] width 450 height 20
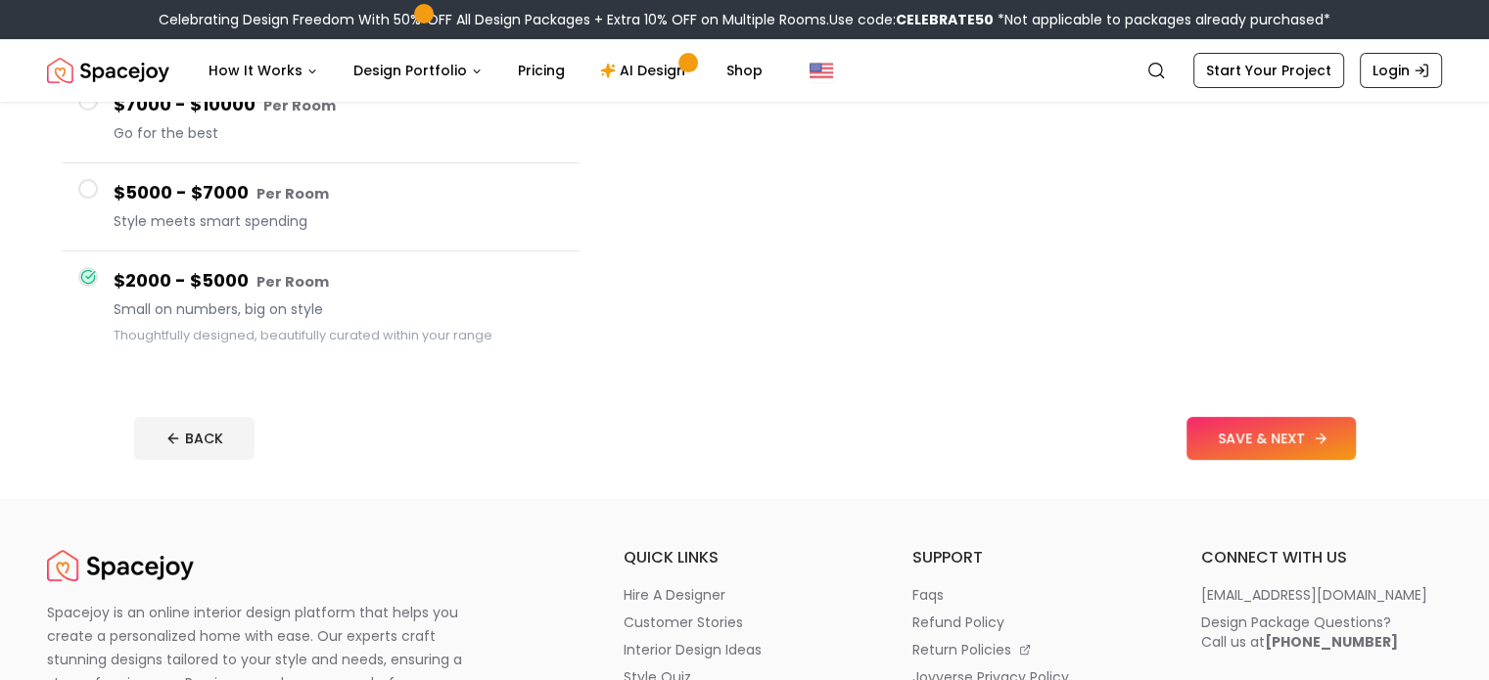
click at [1356, 418] on button "SAVE & NEXT" at bounding box center [1271, 438] width 169 height 43
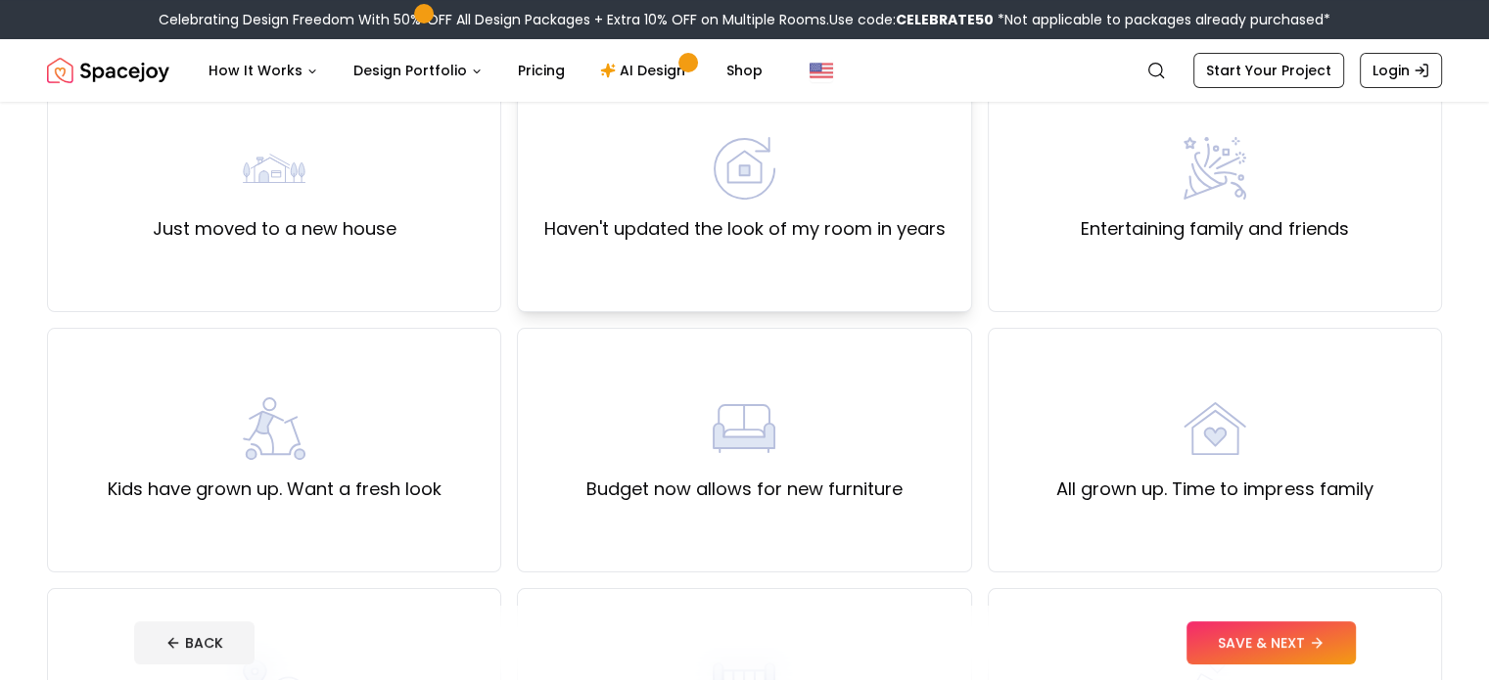
scroll to position [204, 0]
click at [826, 195] on div "Haven't updated the look of my room in years" at bounding box center [743, 189] width 401 height 106
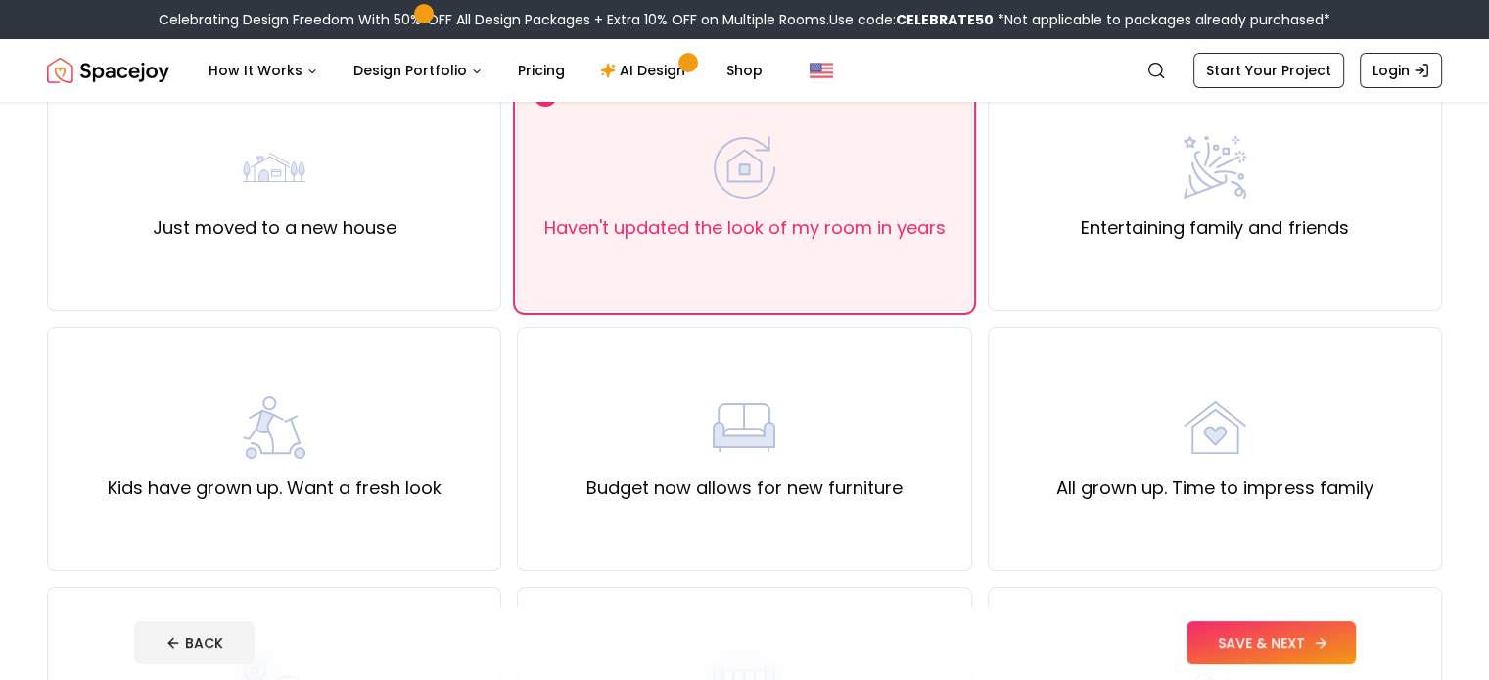
click at [1327, 651] on button "SAVE & NEXT" at bounding box center [1271, 643] width 169 height 43
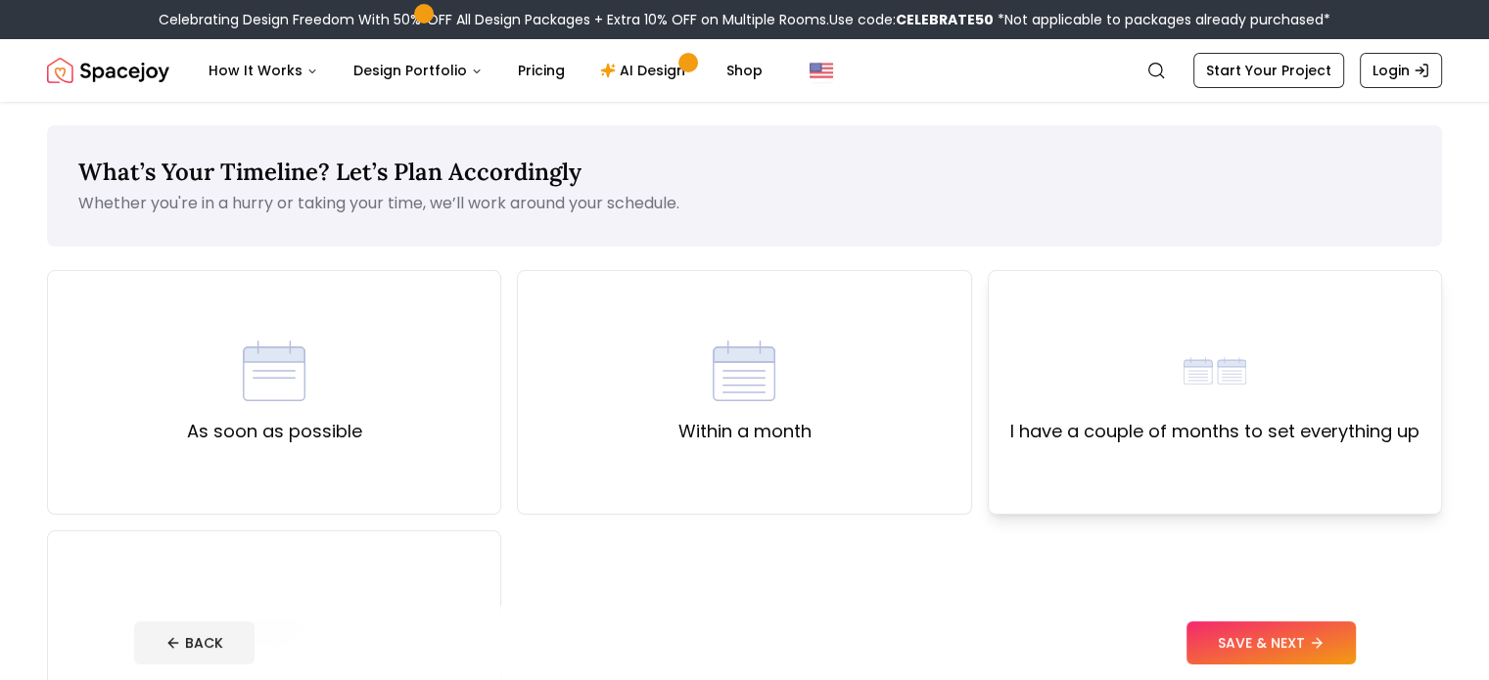
click at [1173, 421] on label "I have a couple of months to set everything up" at bounding box center [1214, 431] width 409 height 27
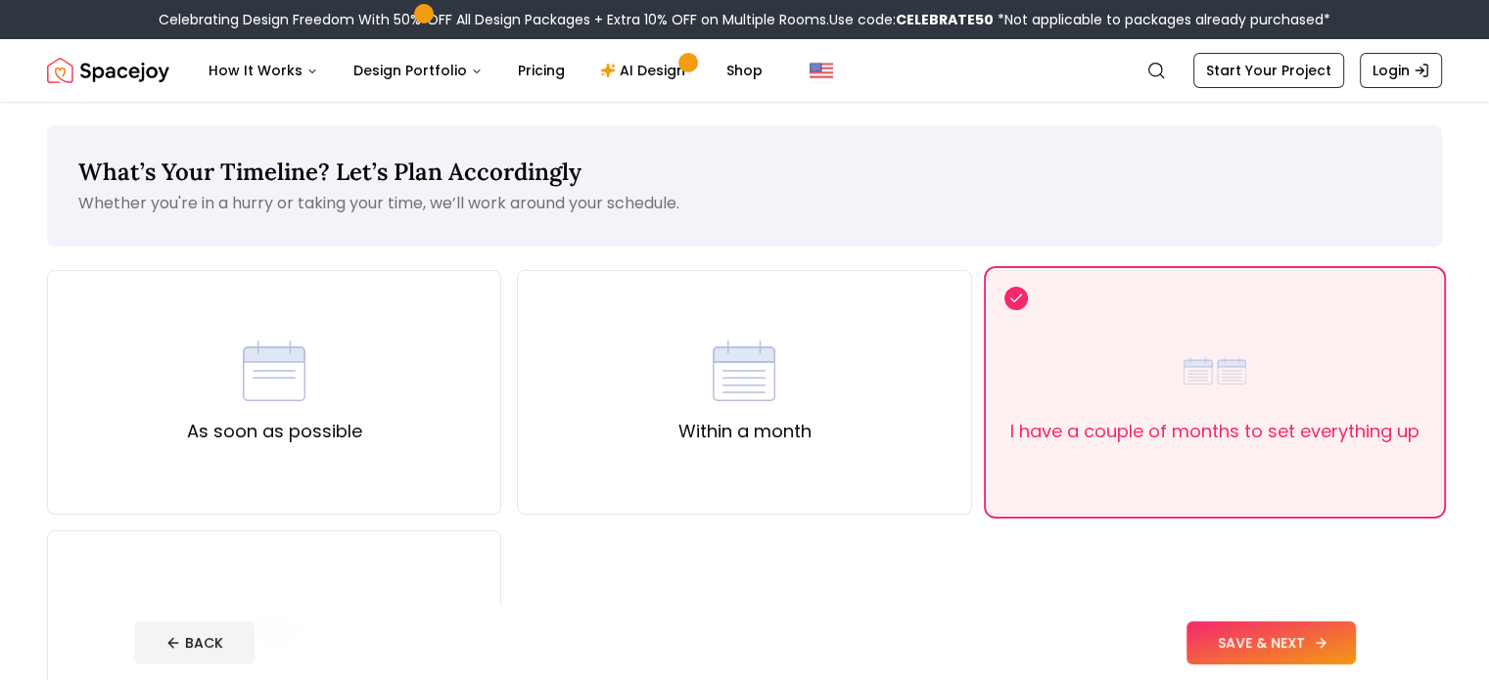
click at [1285, 630] on button "SAVE & NEXT" at bounding box center [1271, 643] width 169 height 43
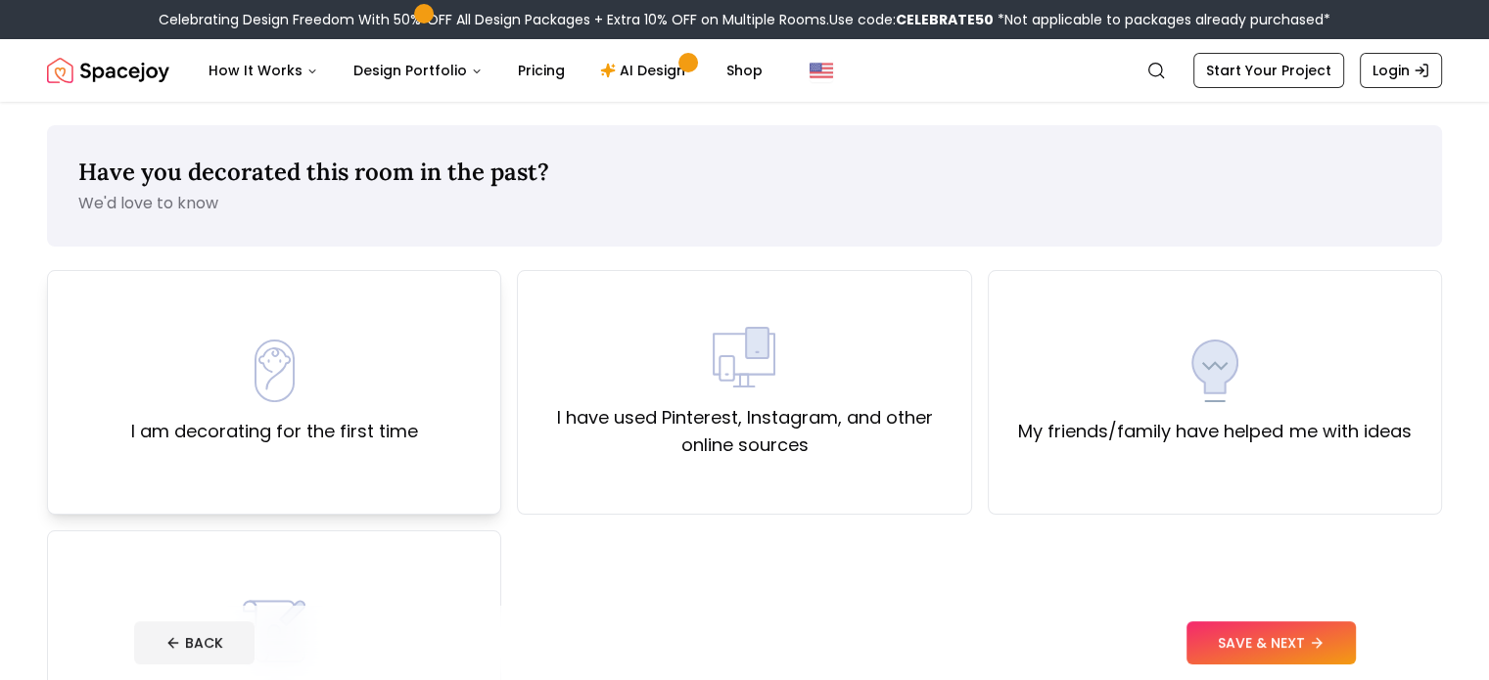
click at [310, 407] on div "I am decorating for the first time" at bounding box center [274, 393] width 287 height 106
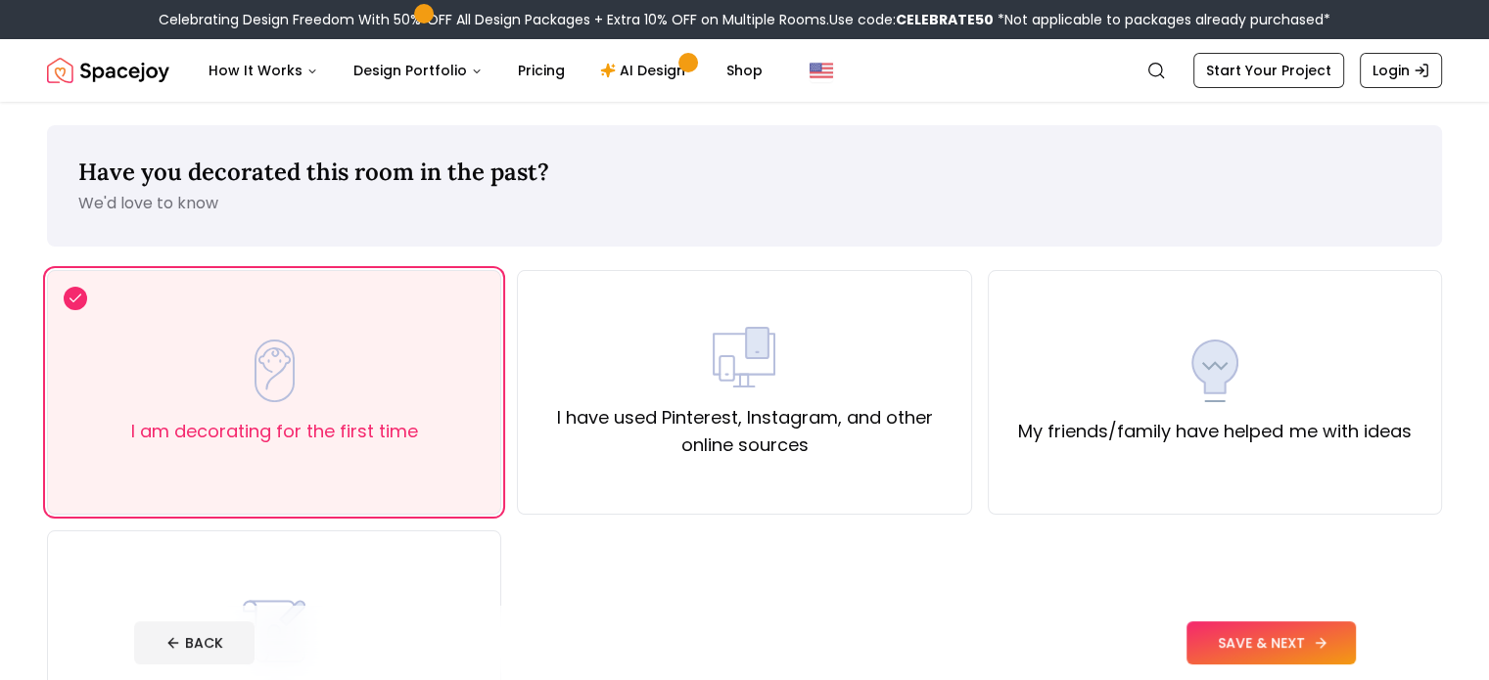
click at [1286, 635] on button "SAVE & NEXT" at bounding box center [1271, 643] width 169 height 43
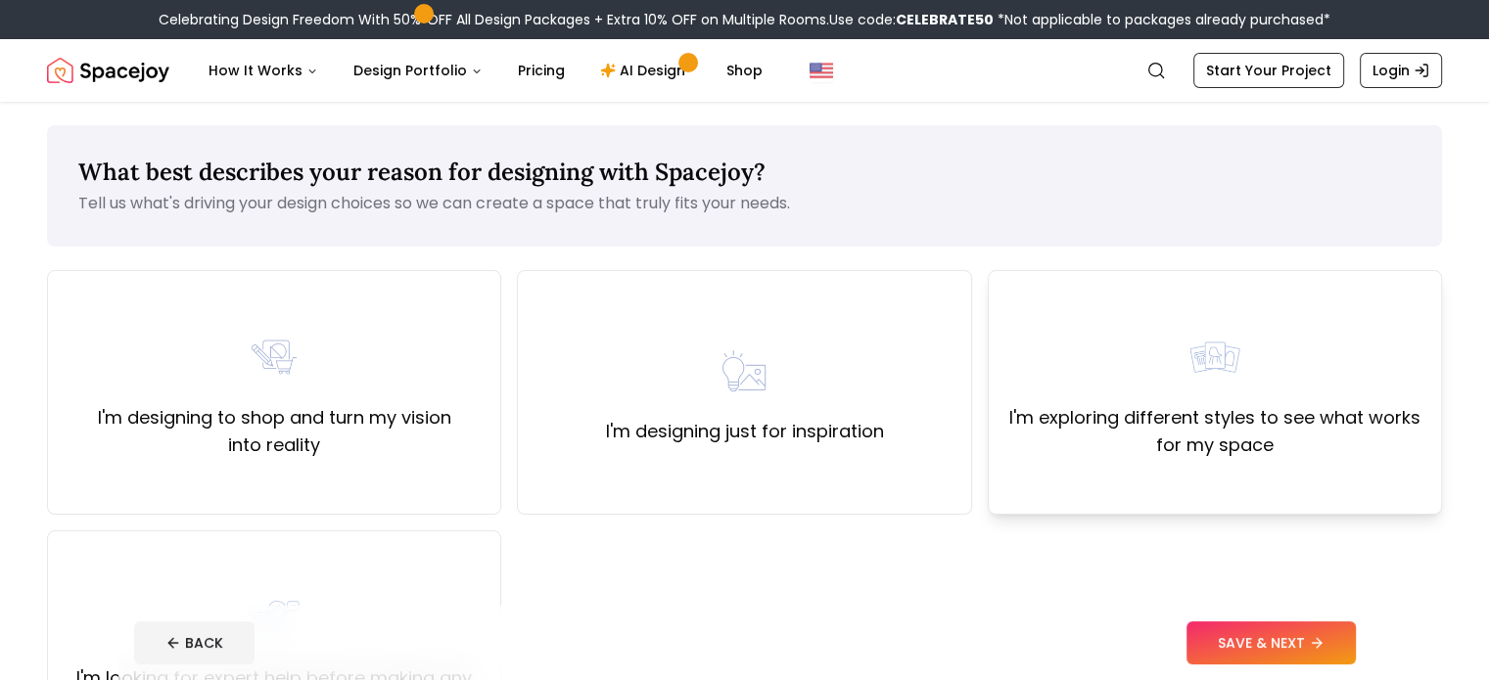
click at [1042, 377] on div "I'm exploring different styles to see what works for my space" at bounding box center [1215, 392] width 421 height 133
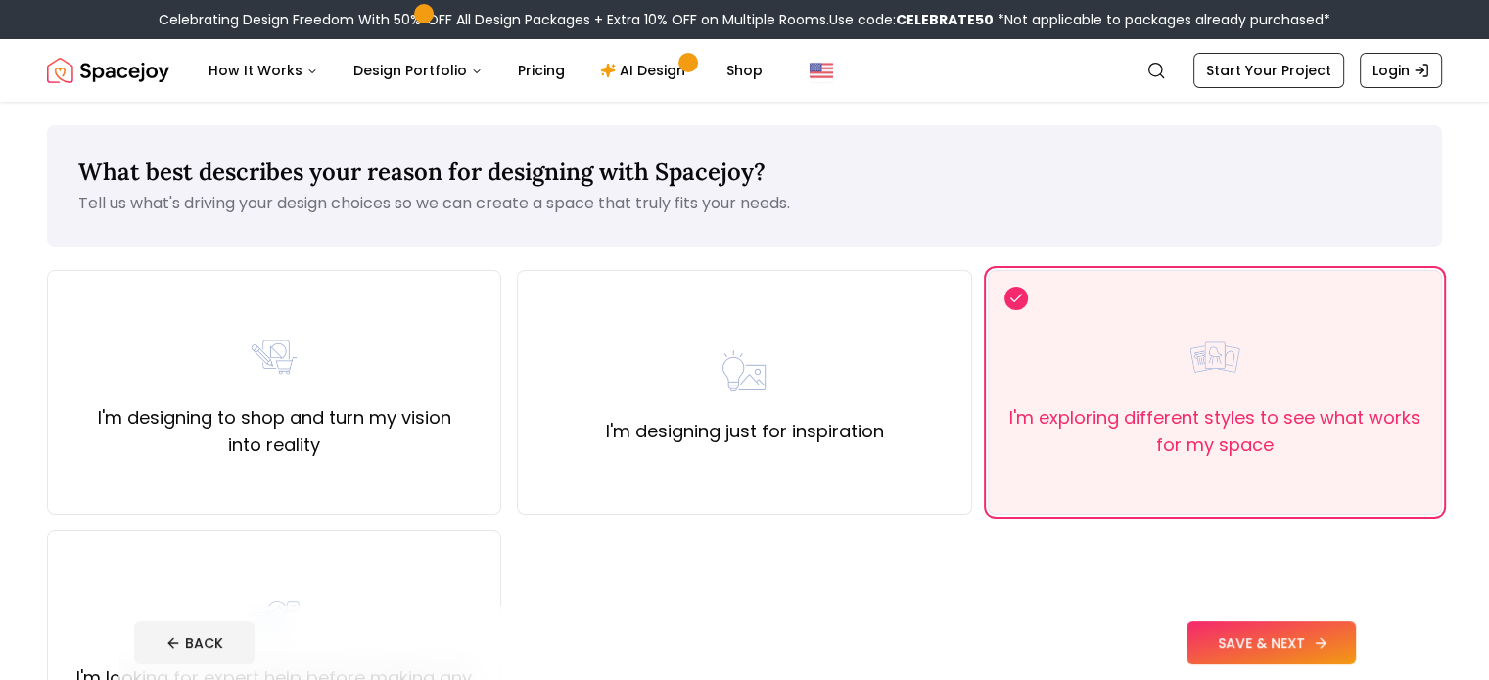
click at [1331, 661] on button "SAVE & NEXT" at bounding box center [1271, 643] width 169 height 43
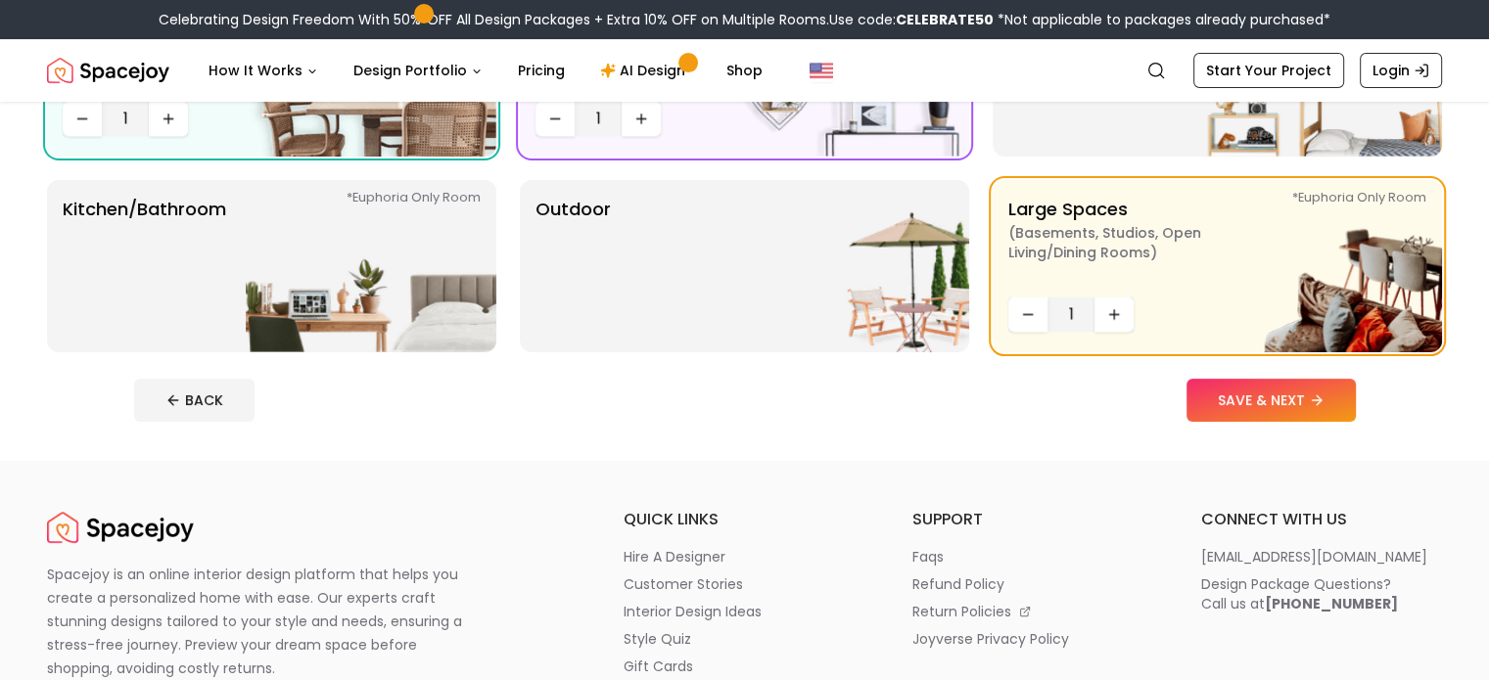
scroll to position [609, 0]
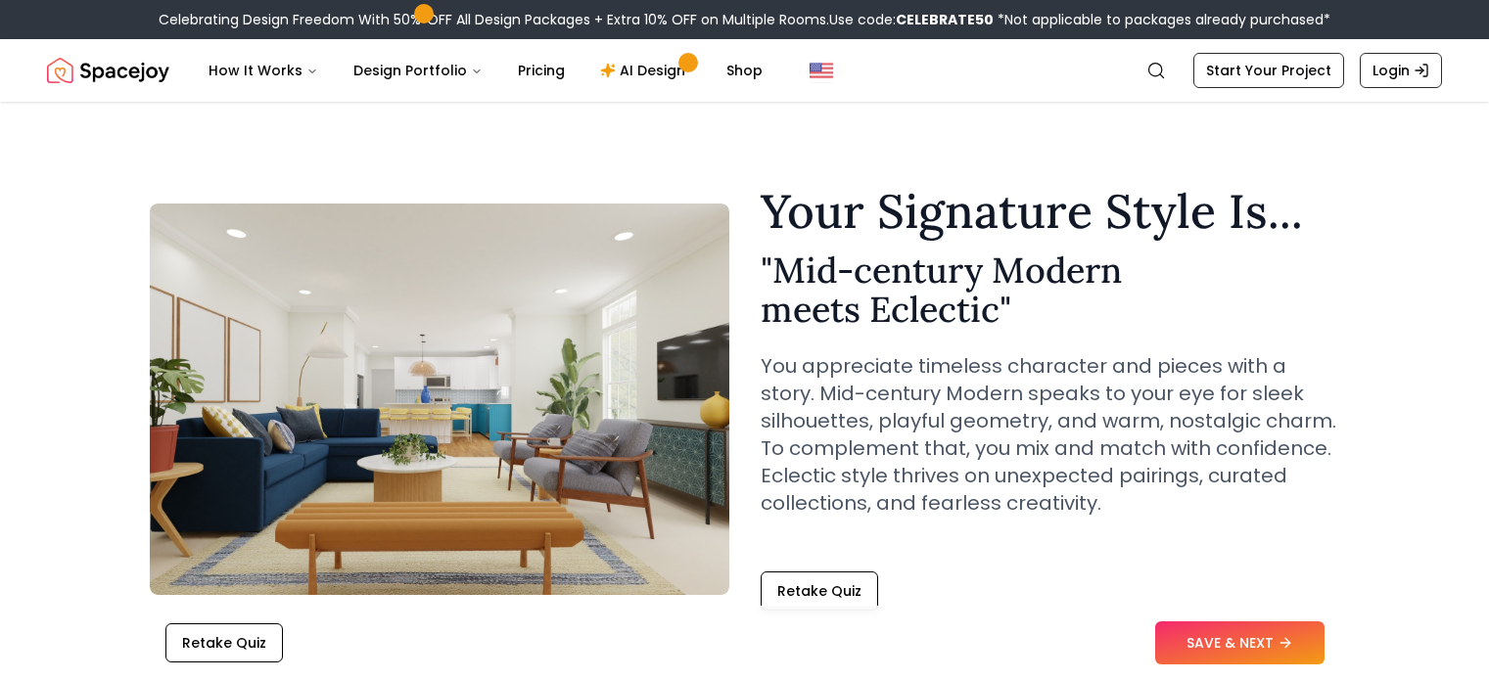
scroll to position [149, 0]
